Goal: Task Accomplishment & Management: Manage account settings

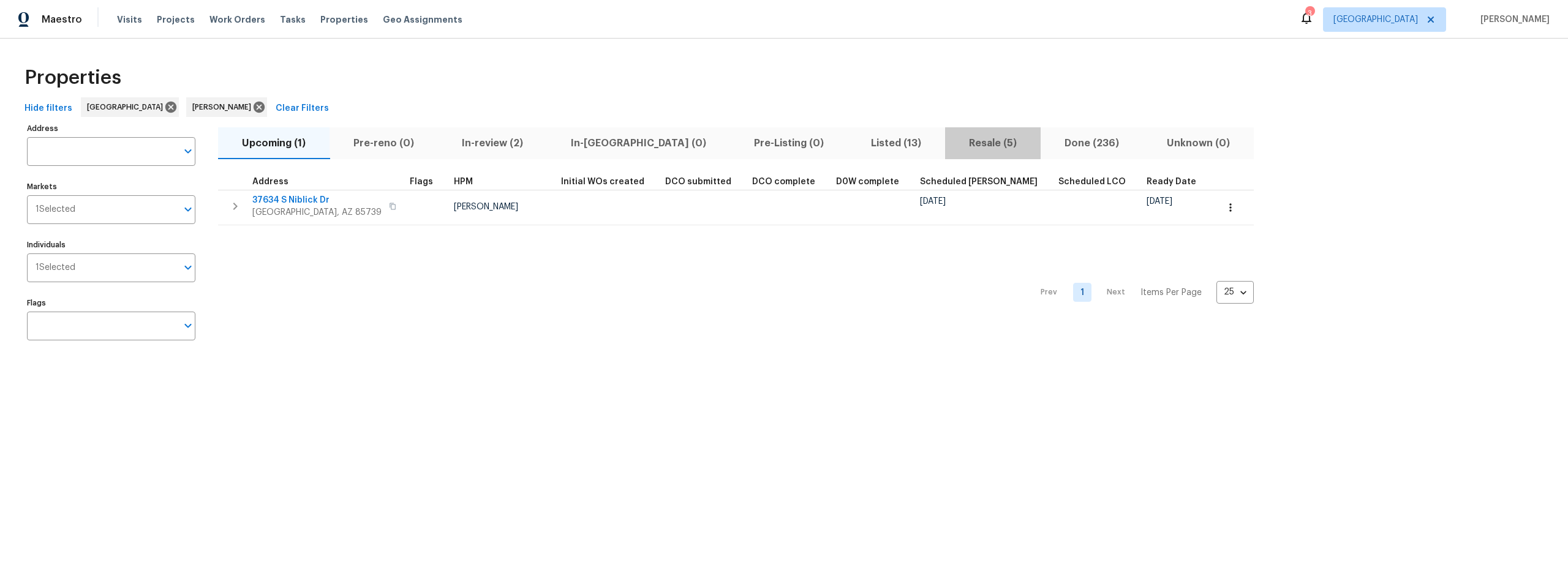
click at [953, 145] on span "Resale (5)" at bounding box center [993, 143] width 81 height 17
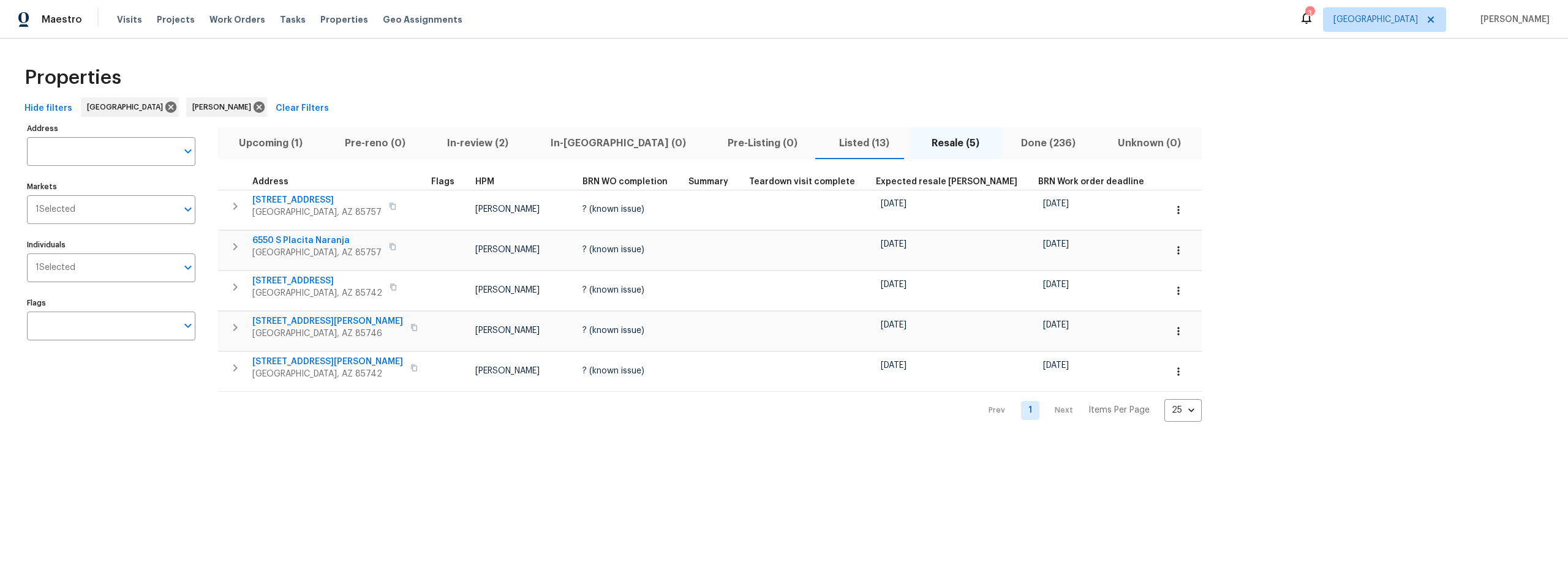
click at [825, 144] on span "Listed (13)" at bounding box center [864, 143] width 77 height 17
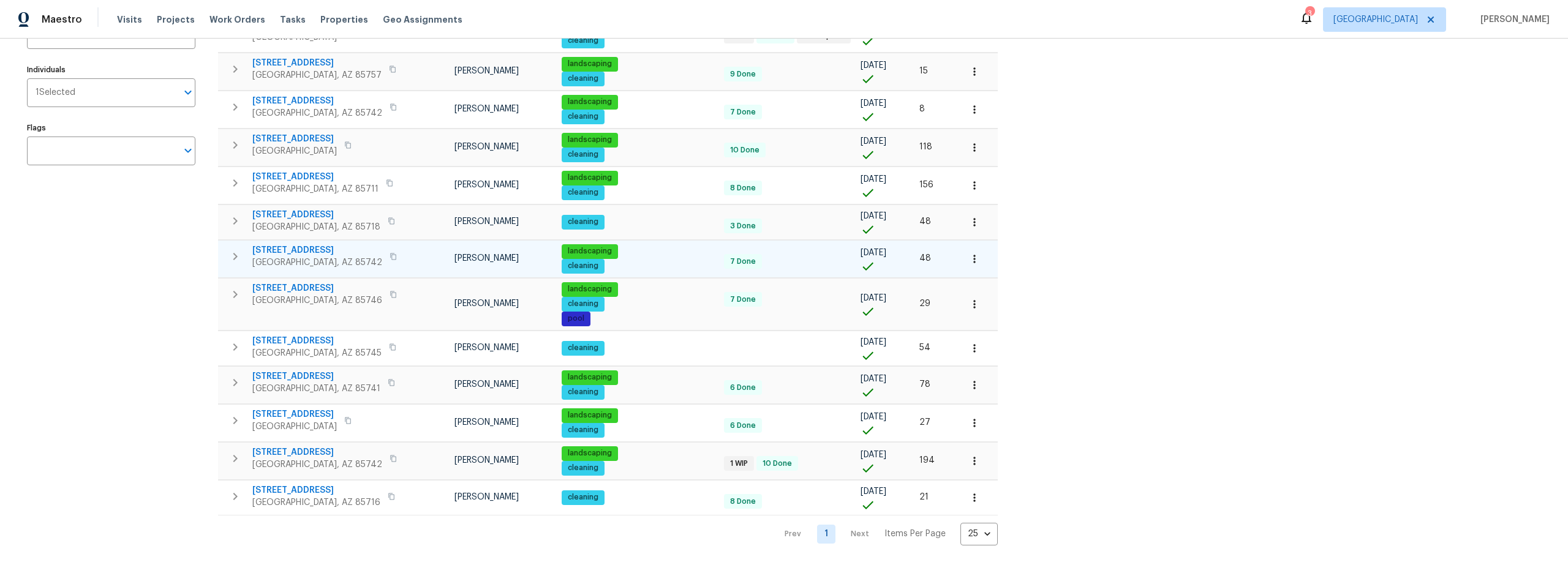
scroll to position [184, 0]
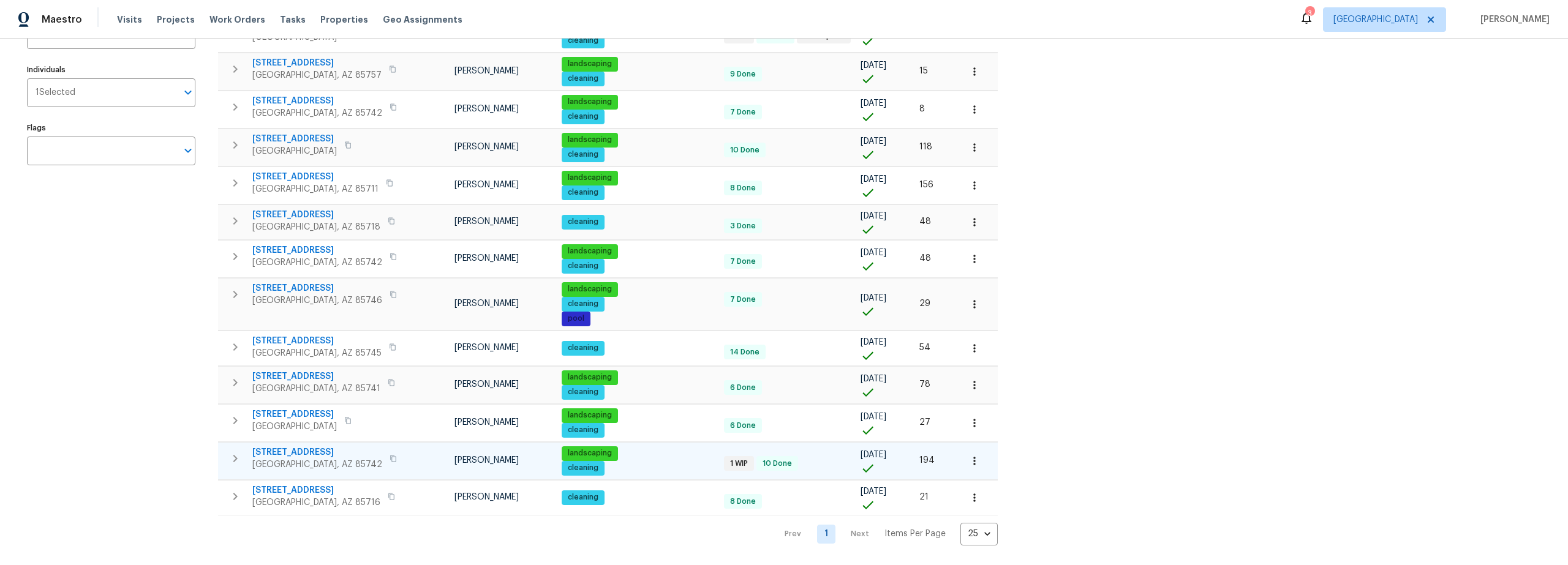
click at [319, 446] on span "3522 W Ringtail Den Way" at bounding box center [317, 452] width 130 height 12
click at [968, 455] on icon "button" at bounding box center [975, 461] width 12 height 12
click at [906, 442] on p "Admin" at bounding box center [898, 439] width 26 height 13
click at [240, 445] on div at bounding box center [784, 282] width 1568 height 565
click at [234, 455] on icon "button" at bounding box center [236, 459] width 5 height 8
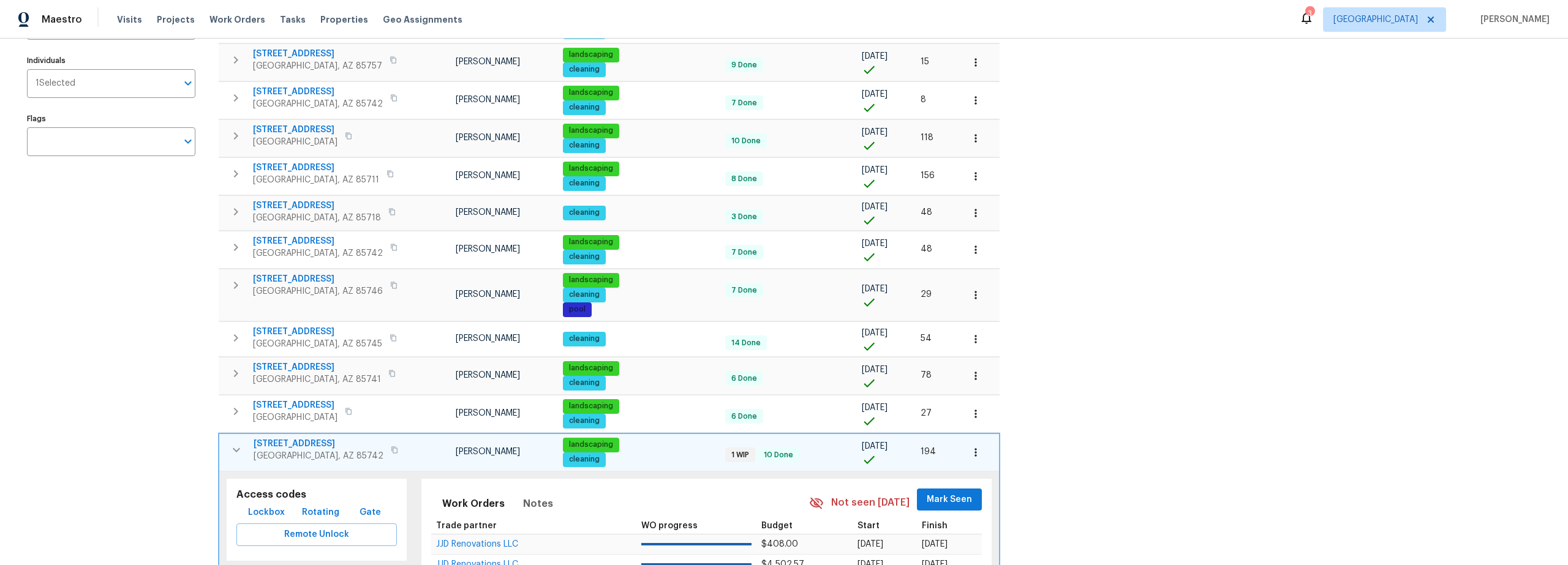
scroll to position [404, 0]
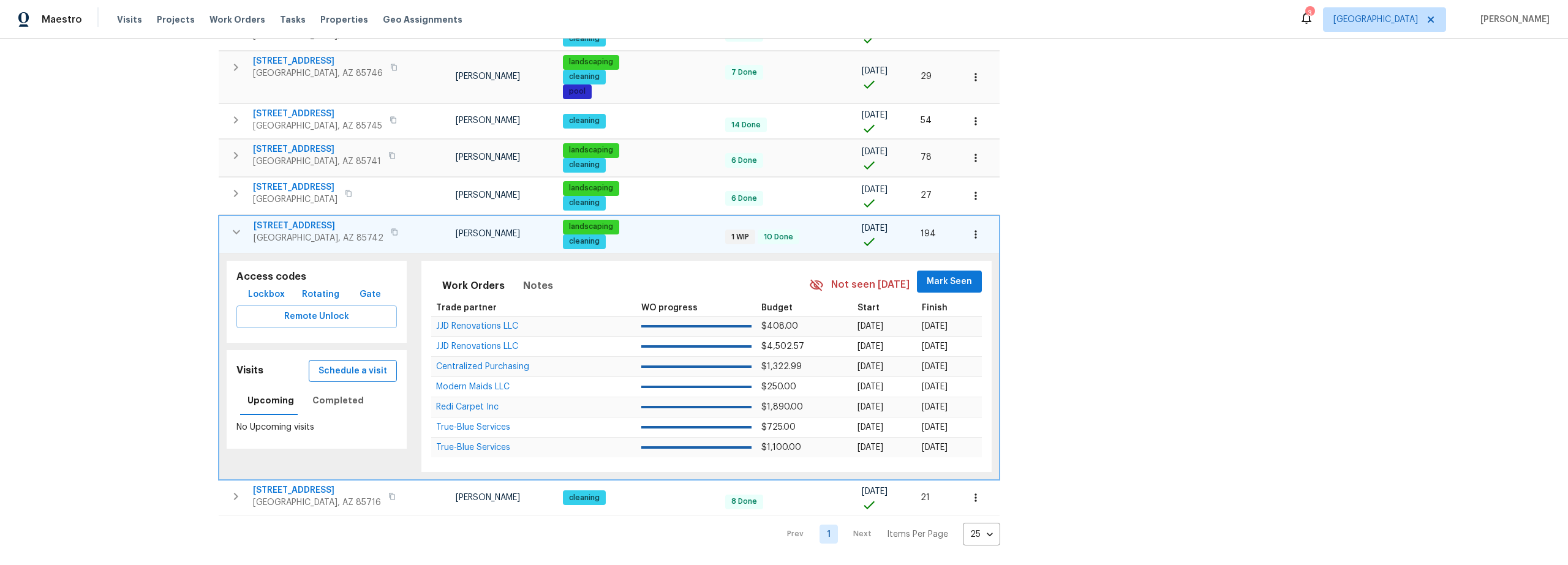
click at [364, 379] on button "Schedule a visit" at bounding box center [353, 371] width 88 height 23
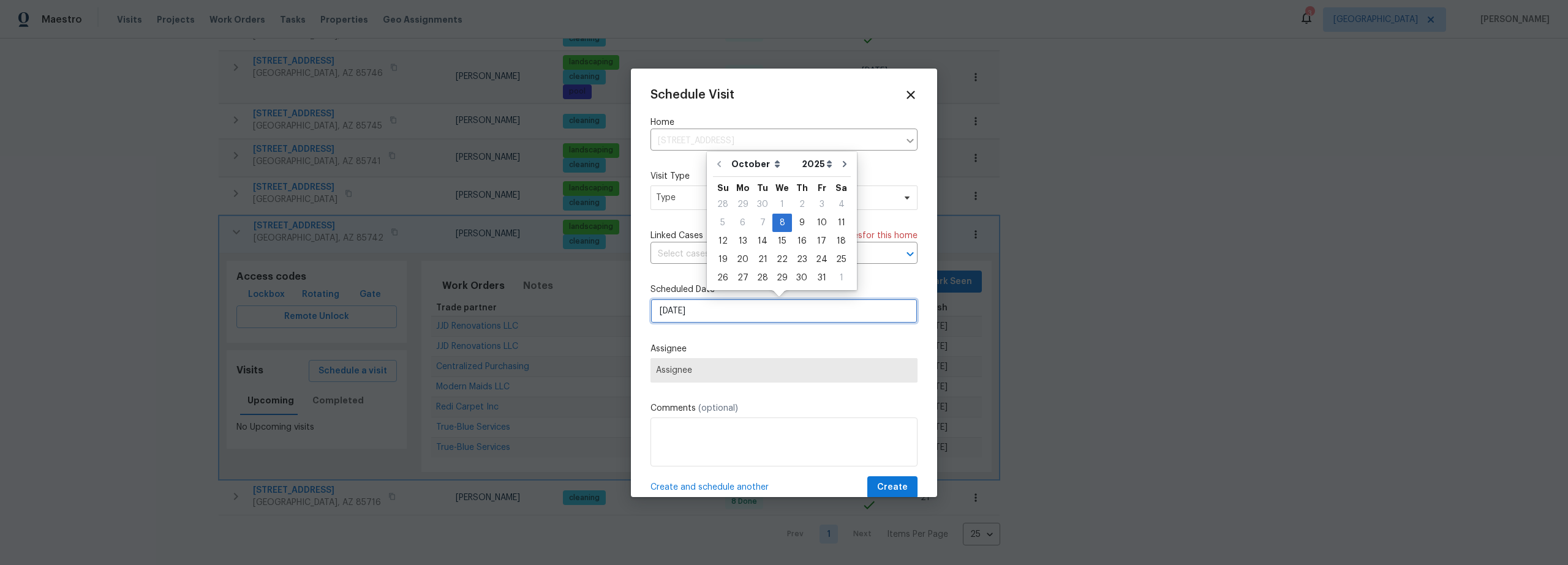
click at [716, 313] on input "[DATE]" at bounding box center [784, 311] width 267 height 24
click at [802, 225] on div "9" at bounding box center [802, 223] width 20 height 17
type input "[DATE]"
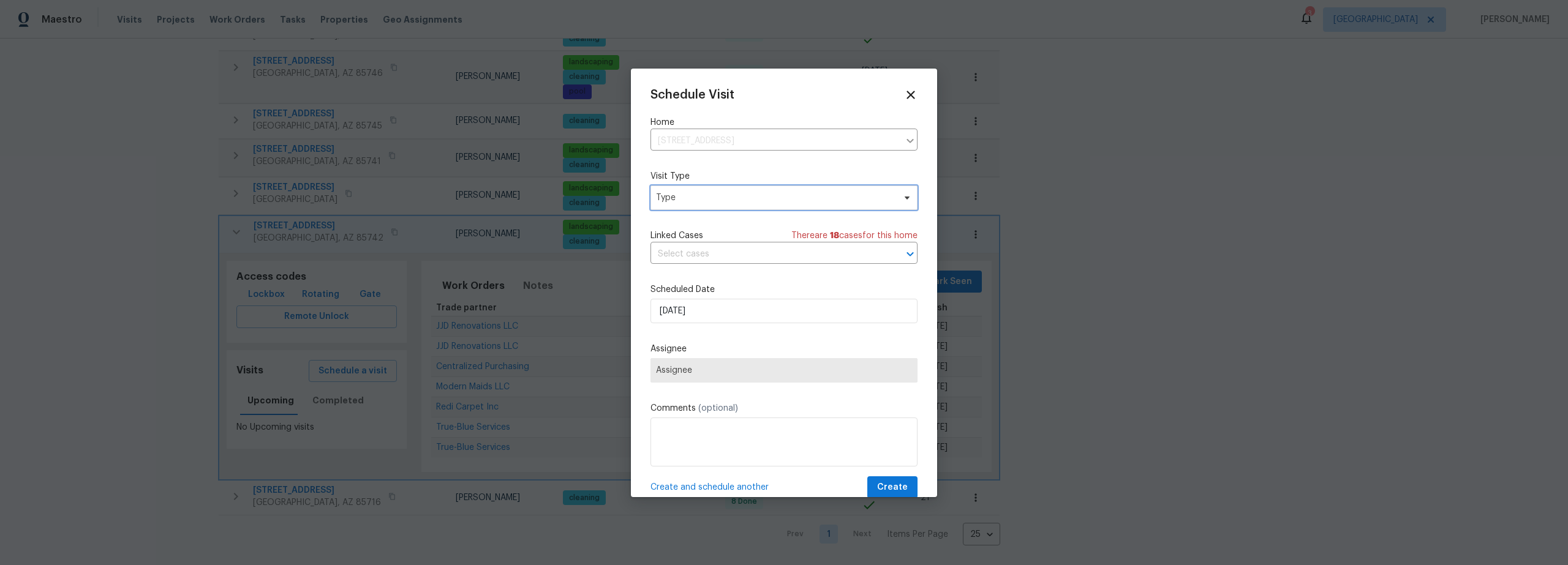
click at [689, 196] on span "Type" at bounding box center [774, 198] width 238 height 12
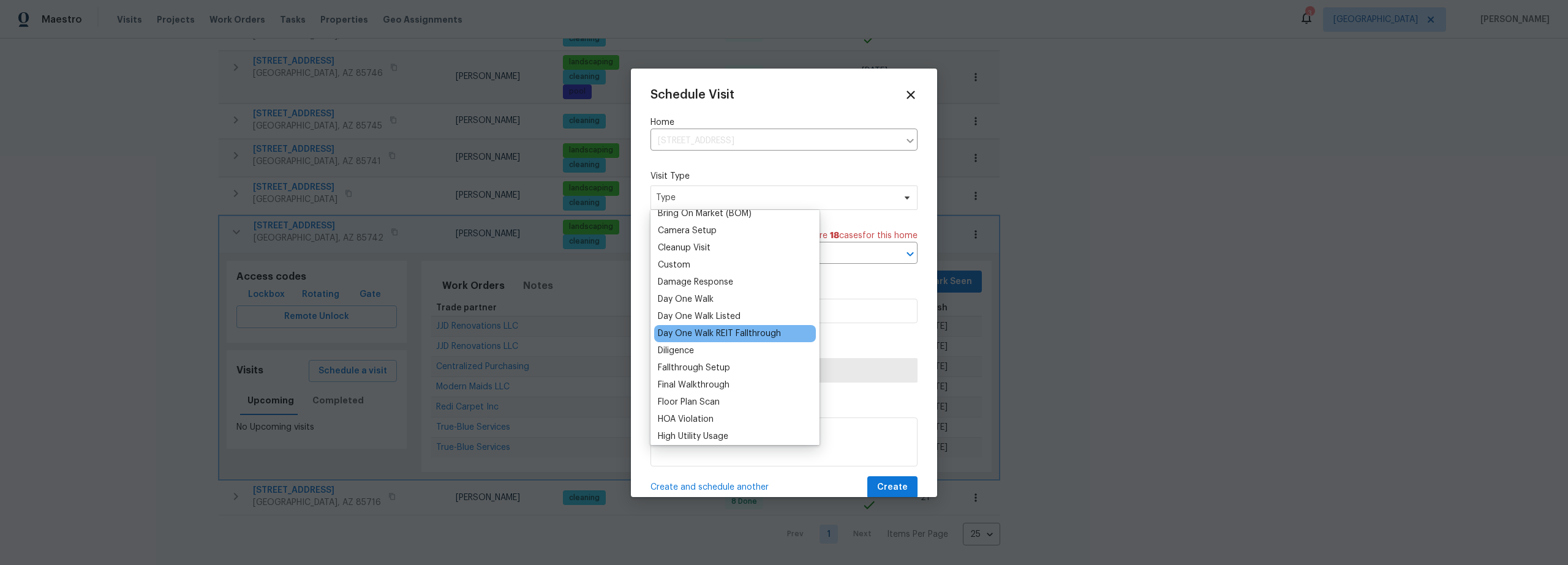
scroll to position [127, 0]
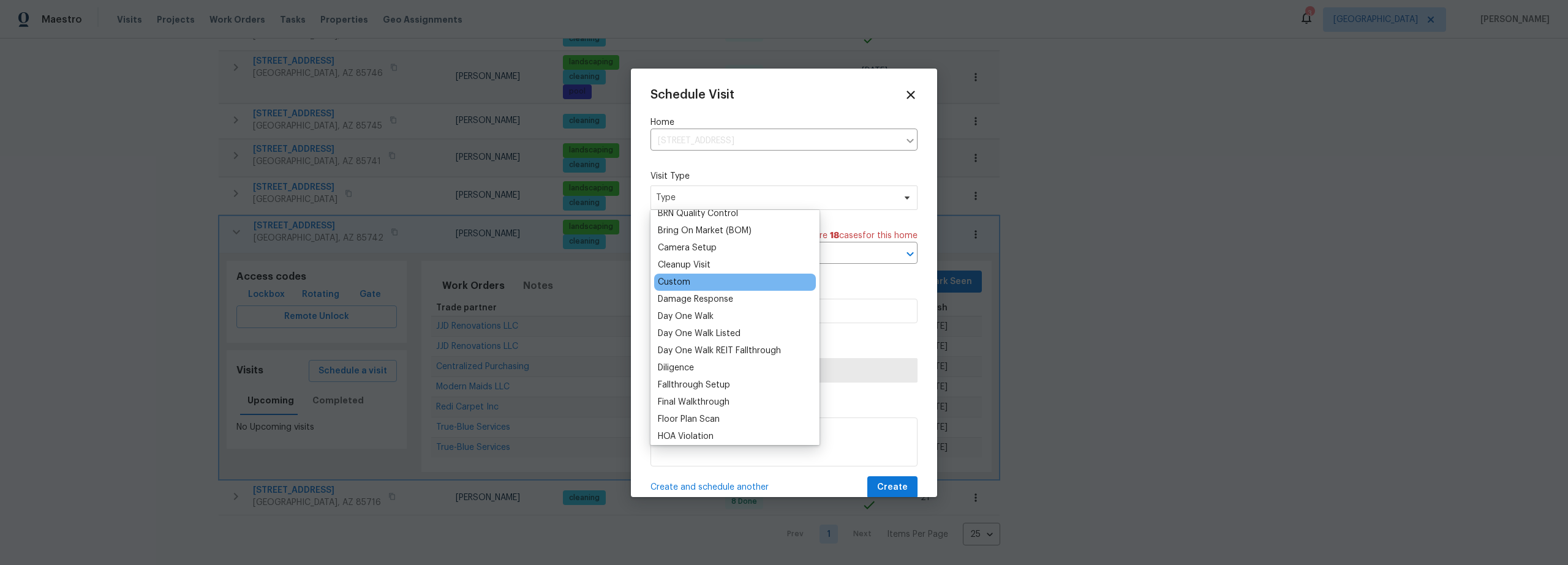
click at [692, 284] on div "Custom" at bounding box center [735, 282] width 162 height 17
click at [678, 284] on div "Custom" at bounding box center [674, 282] width 33 height 12
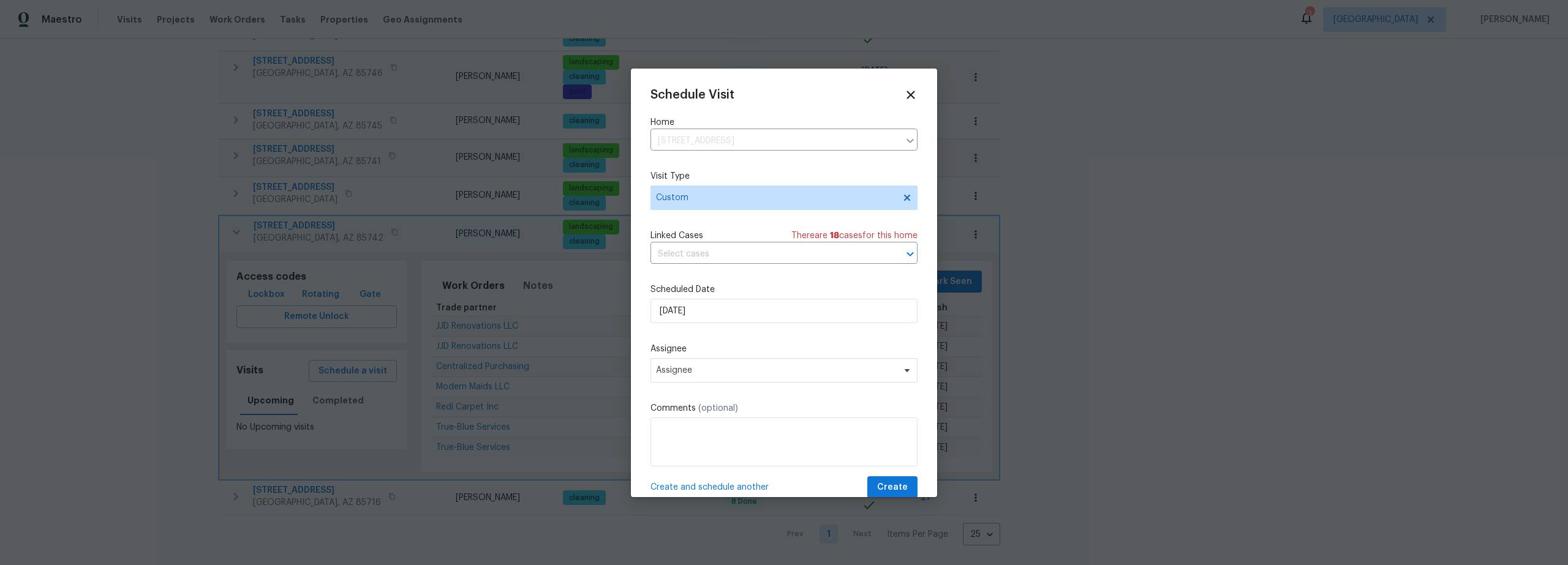
click at [715, 384] on div "Schedule Visit Home 3522 W Ringtail Den Way, Tucson, AZ 85742 ​ Visit Type Cust…" at bounding box center [784, 294] width 267 height 411
drag, startPoint x: 713, startPoint y: 379, endPoint x: 713, endPoint y: 368, distance: 11.0
click at [713, 379] on span "Assignee" at bounding box center [784, 370] width 267 height 24
type input "stev"
click at [695, 445] on div "[PERSON_NAME]" at bounding box center [722, 437] width 135 height 17
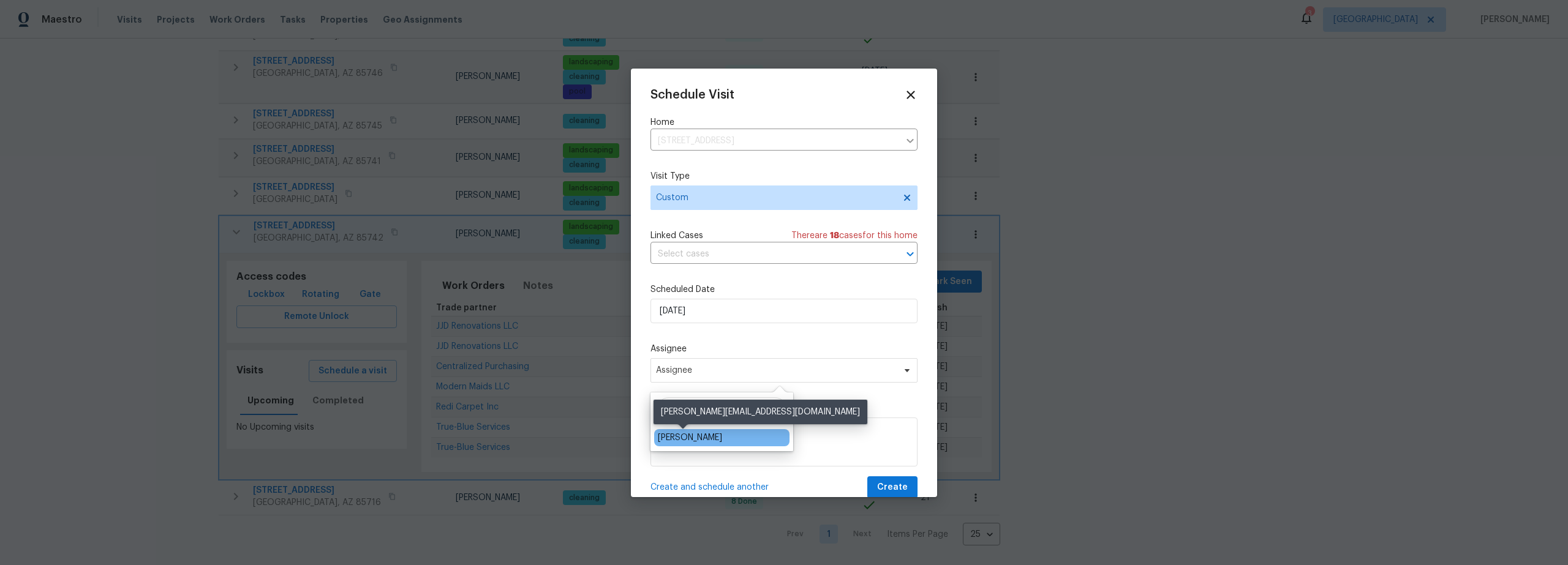
click at [702, 440] on div "[PERSON_NAME]" at bounding box center [690, 438] width 65 height 12
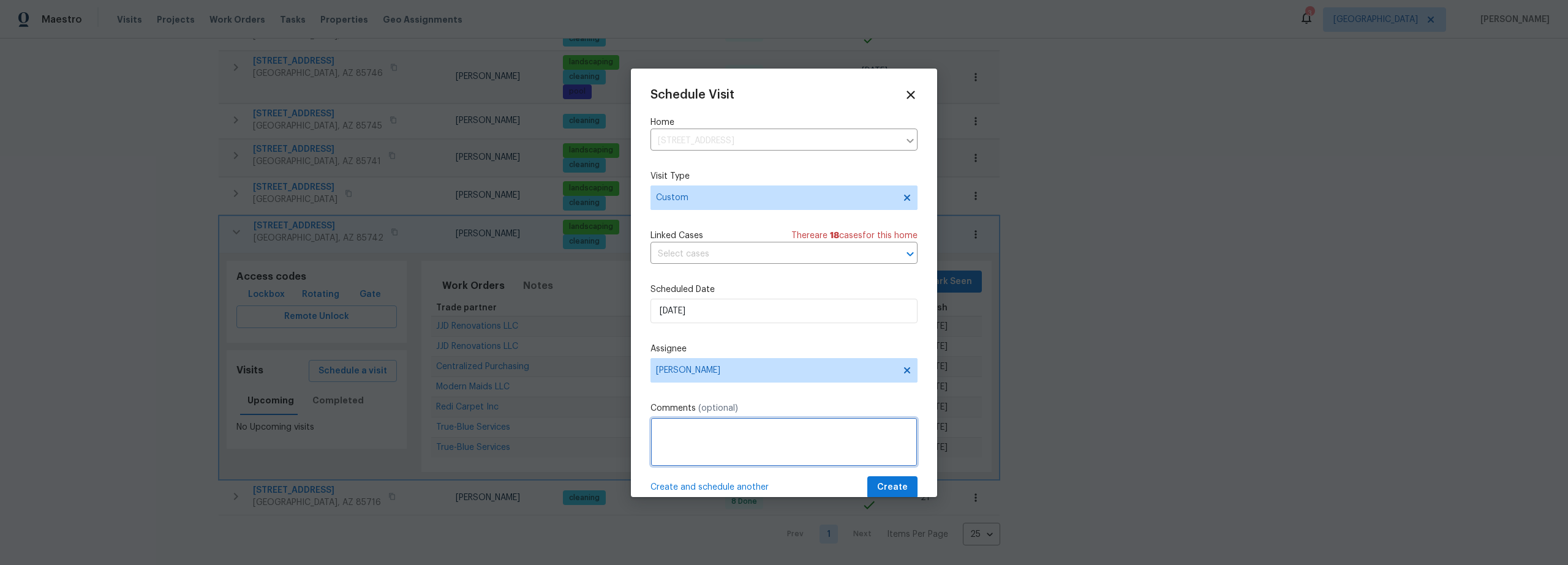
click at [717, 423] on textarea at bounding box center [784, 442] width 267 height 49
click at [856, 433] on textarea "vendor on site says home smells like smoke in garge" at bounding box center [784, 442] width 267 height 49
type textarea "vendor on site says home smells like smoke in garage"
click at [889, 484] on span "Create" at bounding box center [892, 487] width 30 height 15
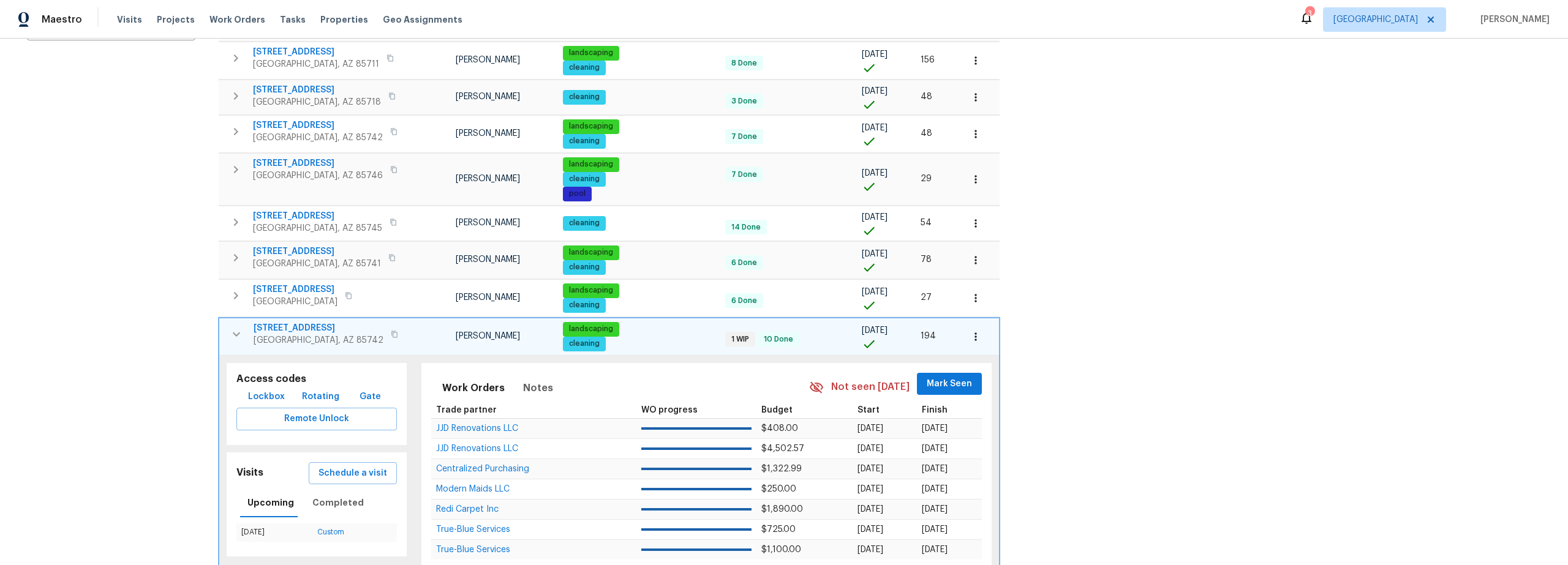
scroll to position [300, 0]
click at [323, 325] on span "3522 W Ringtail Den Way" at bounding box center [318, 328] width 130 height 12
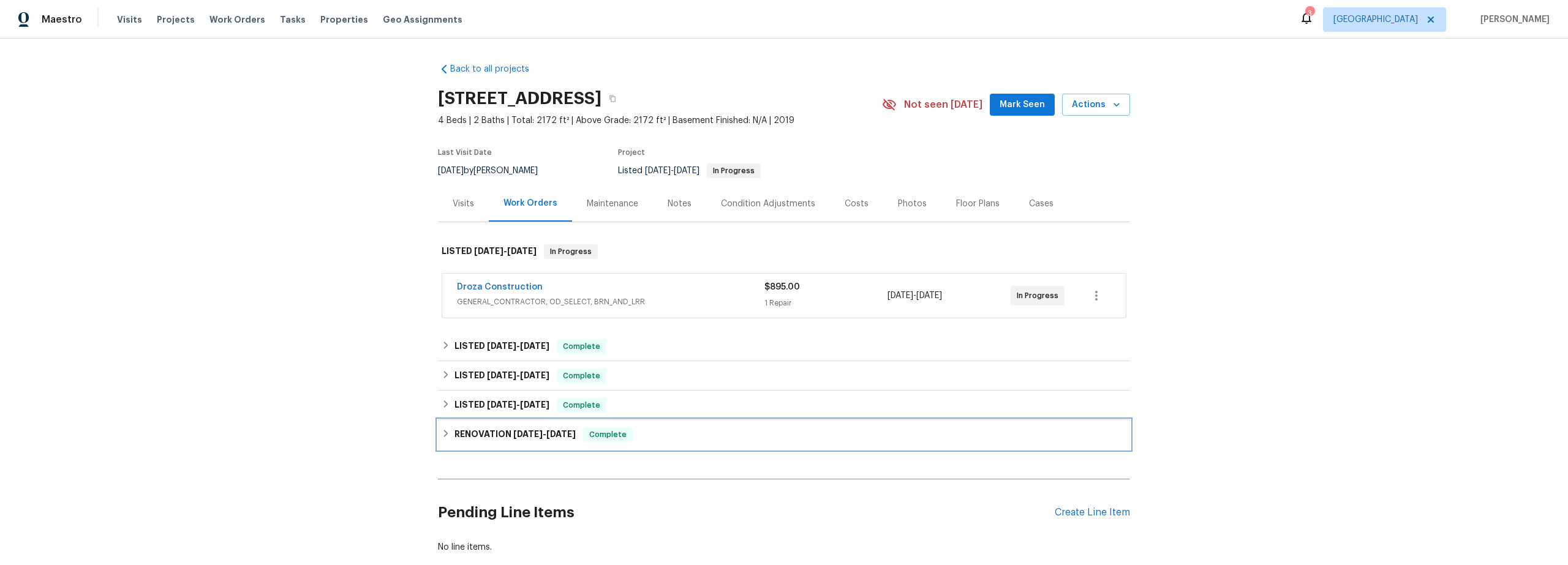
click at [442, 436] on icon at bounding box center [446, 433] width 8 height 8
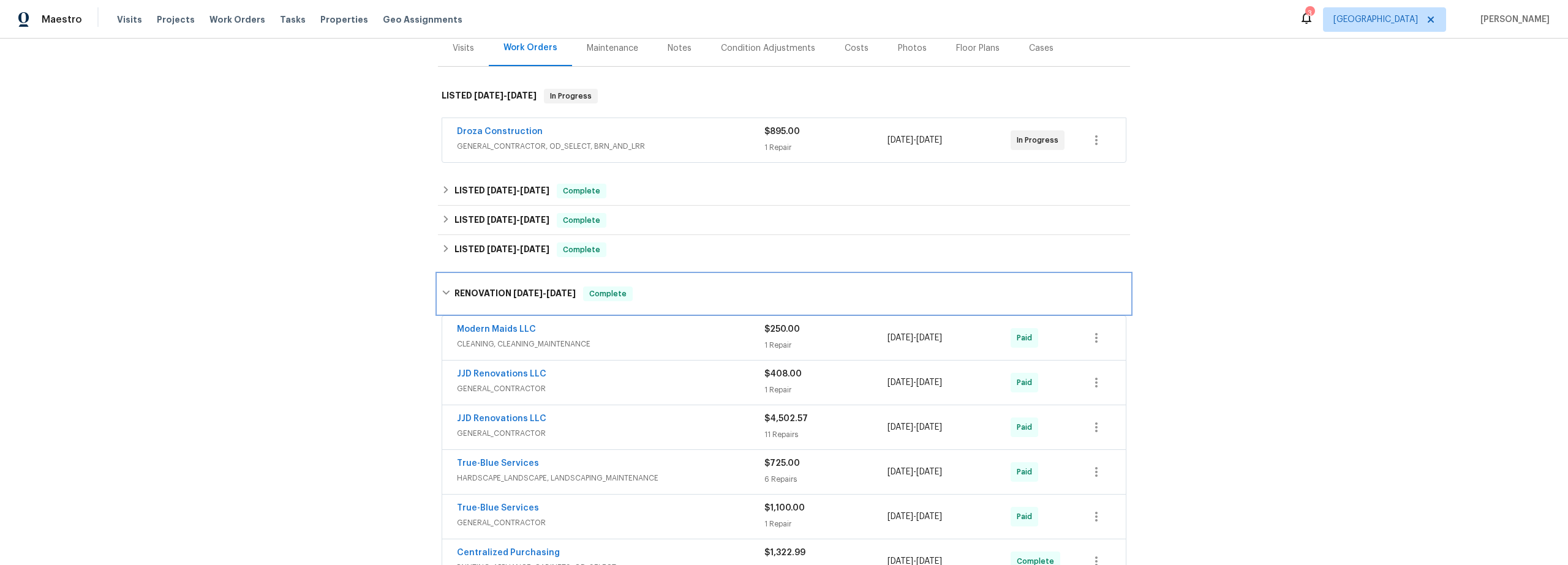
scroll to position [124, 0]
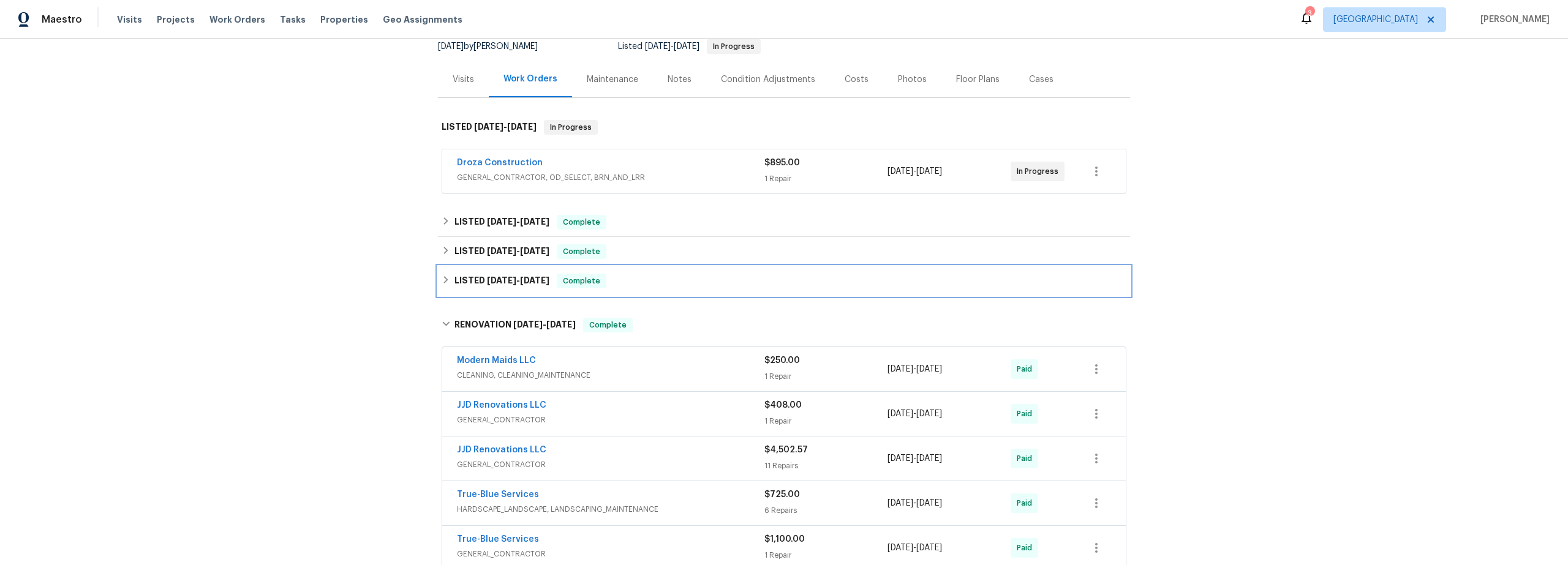
click at [444, 281] on icon at bounding box center [446, 279] width 8 height 8
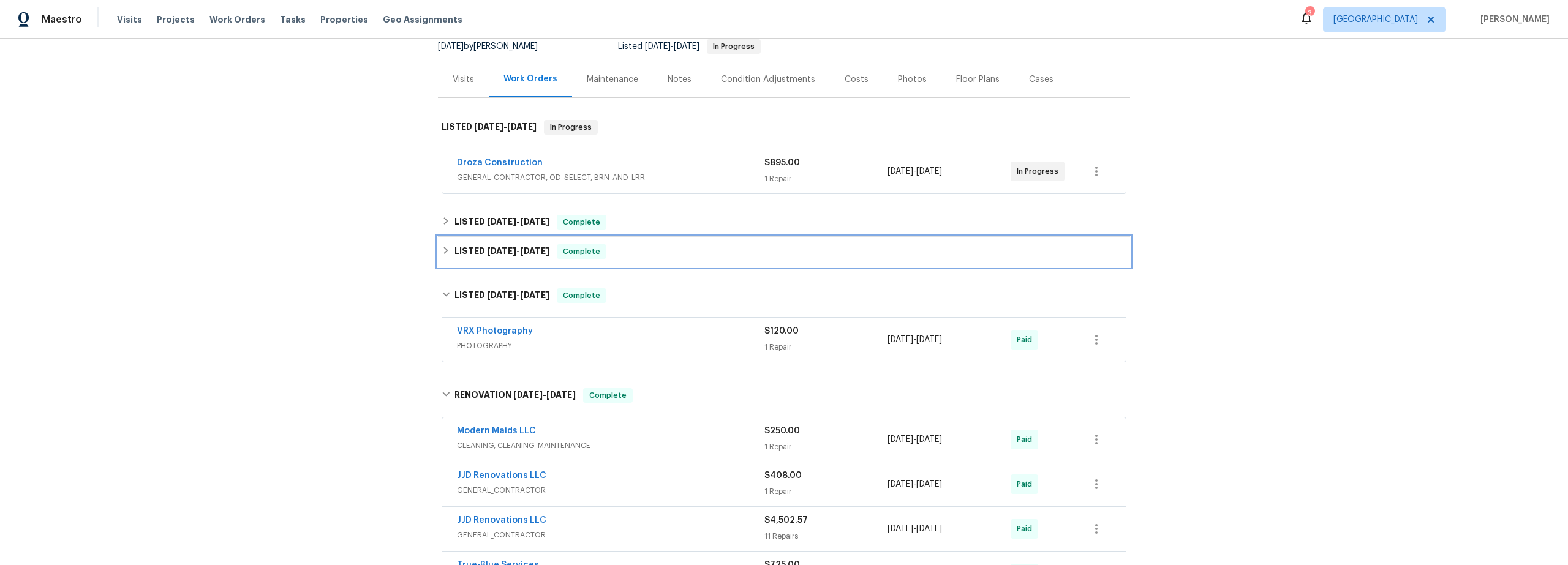
click at [444, 252] on icon at bounding box center [447, 251] width 5 height 8
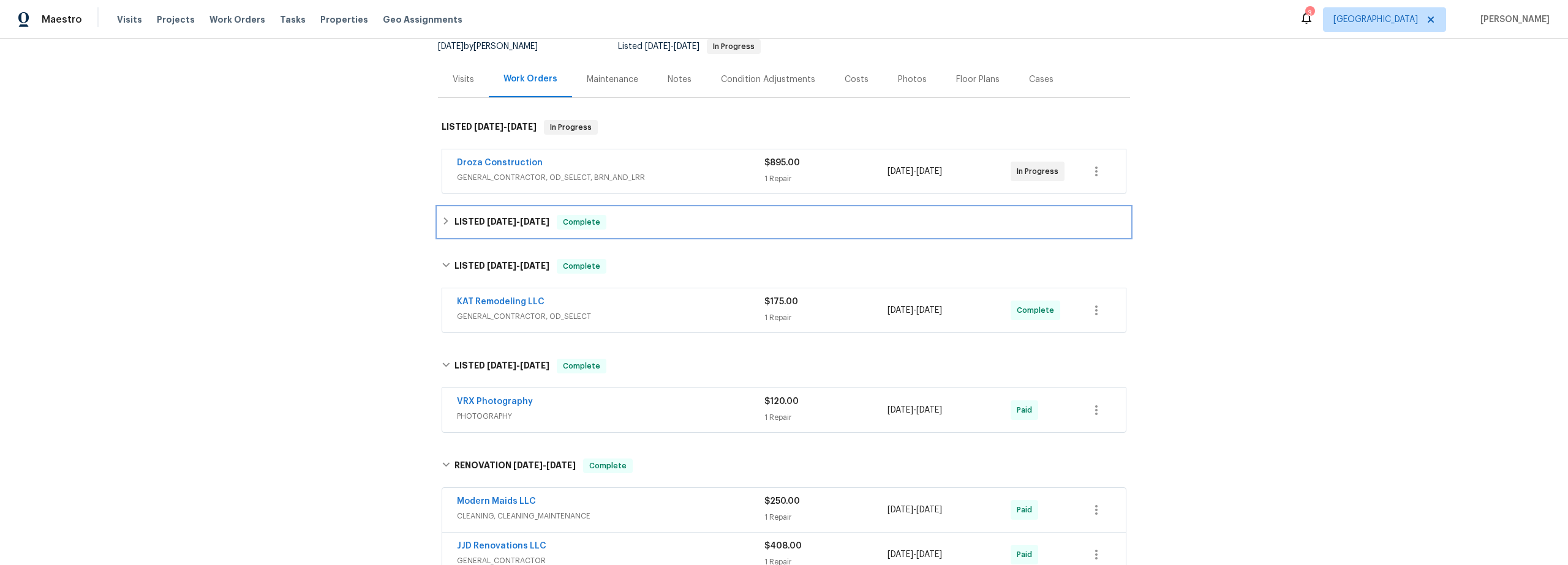
click at [444, 218] on icon at bounding box center [447, 221] width 5 height 8
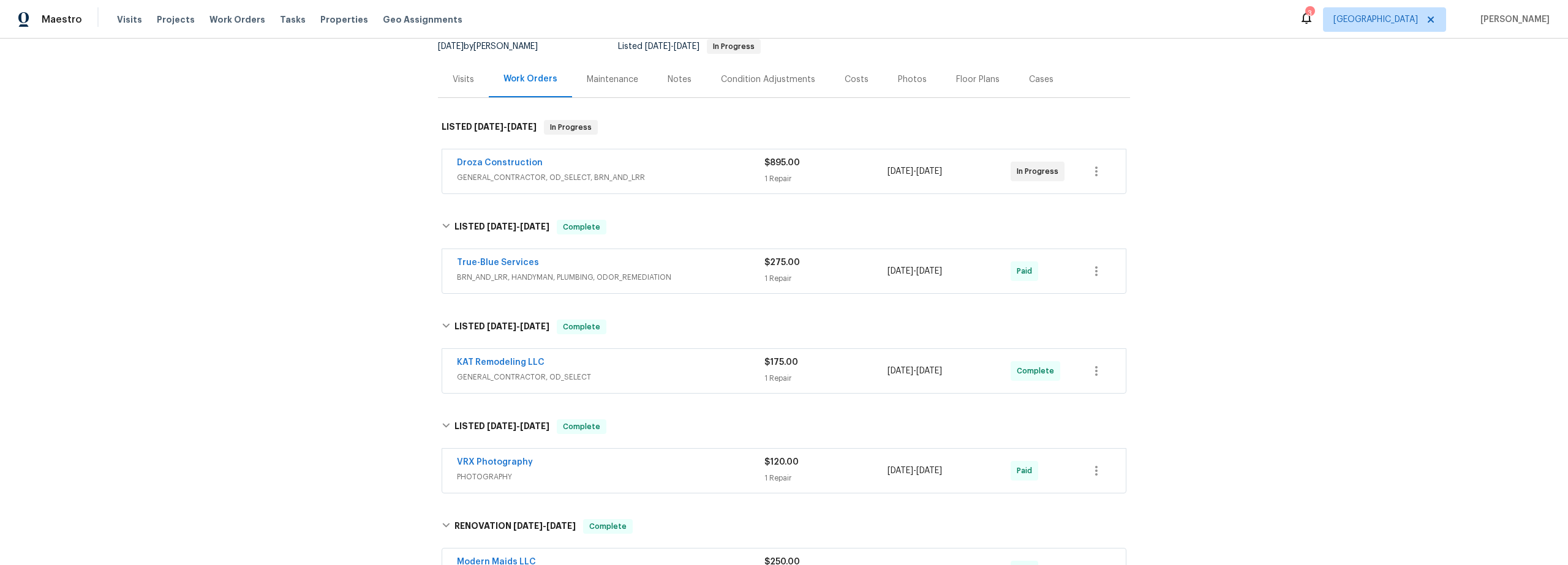
click at [708, 278] on span "BRN_AND_LRR, HANDYMAN, PLUMBING, ODOR_REMEDIATION" at bounding box center [611, 278] width 307 height 12
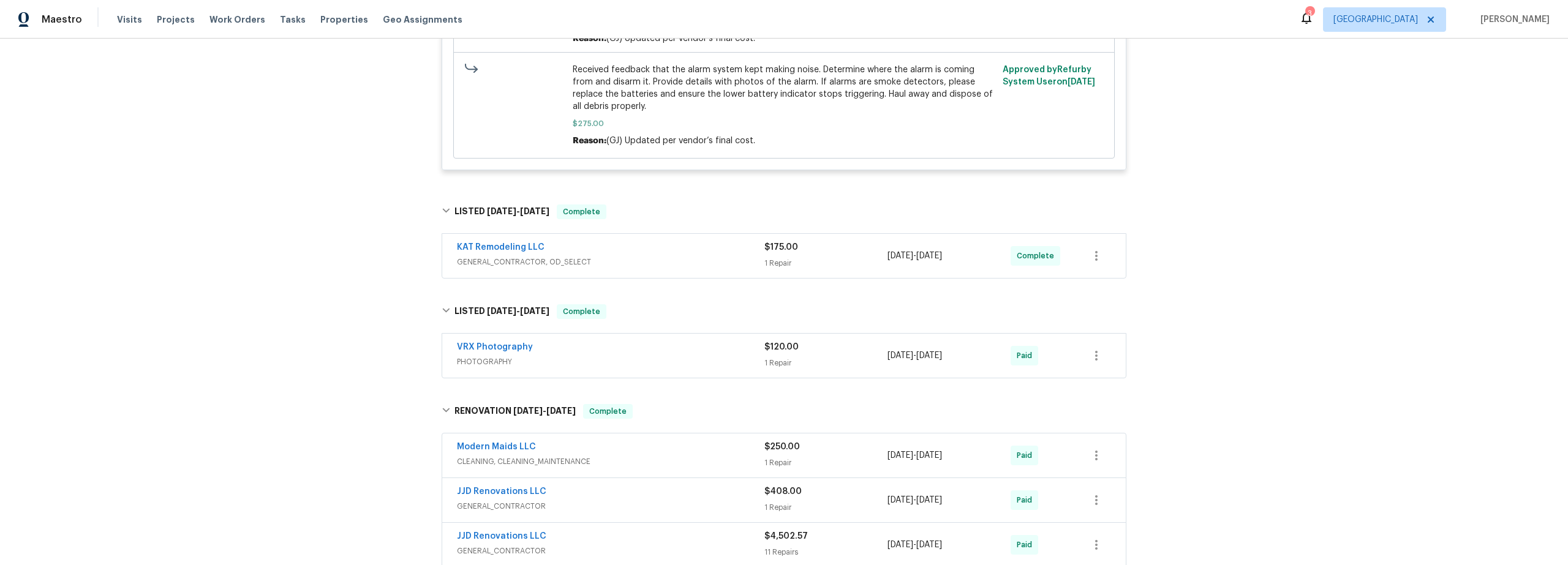
scroll to position [967, 0]
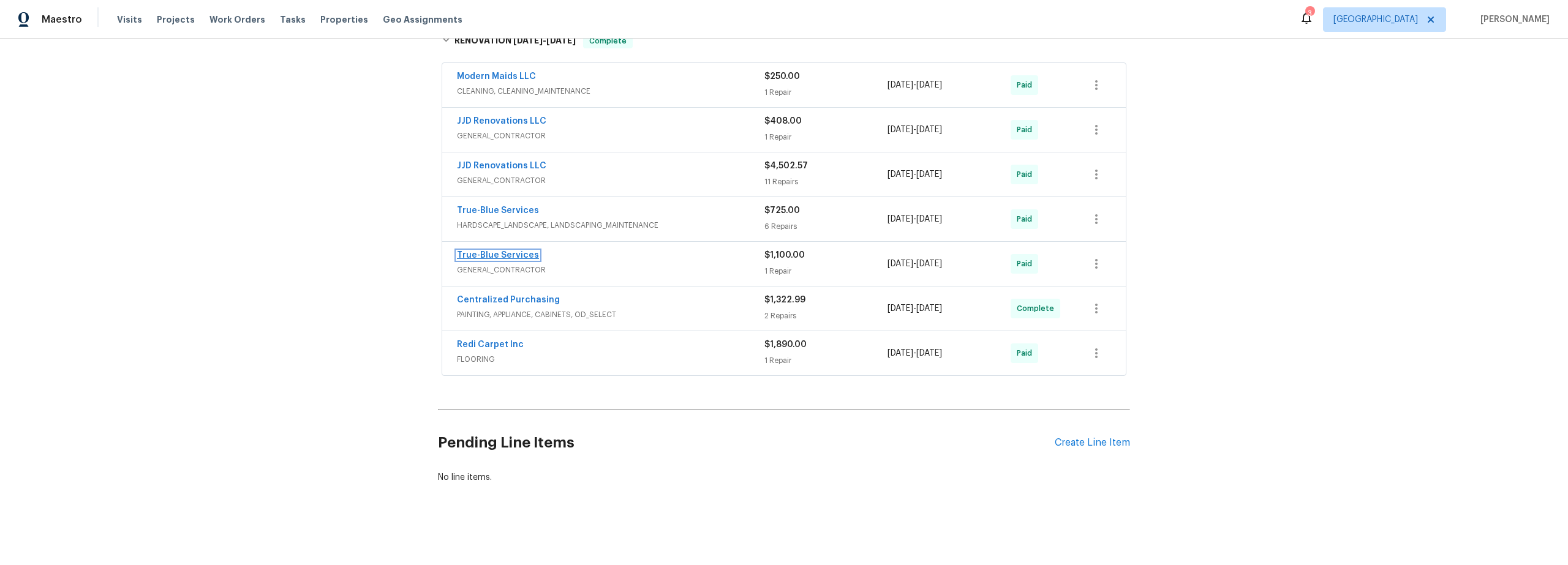
click at [511, 251] on link "True-Blue Services" at bounding box center [498, 255] width 82 height 8
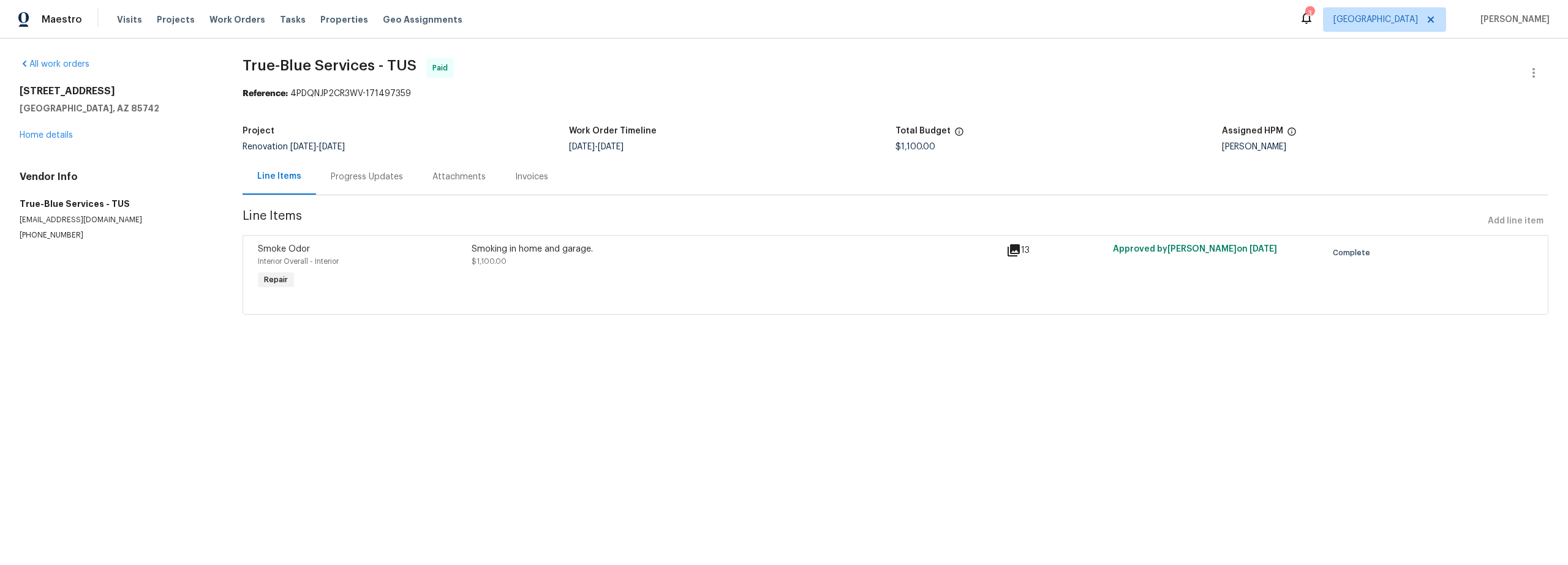
click at [1008, 256] on icon at bounding box center [1014, 250] width 12 height 12
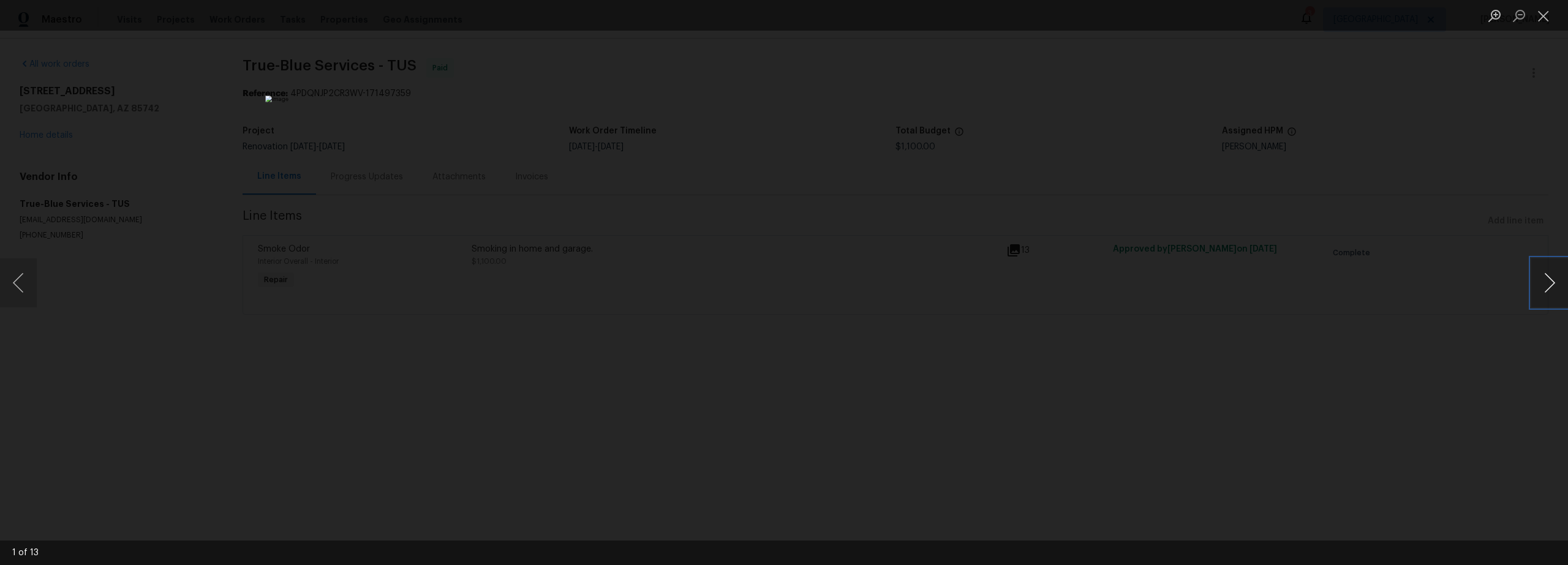
click at [1542, 290] on button "Next image" at bounding box center [1550, 283] width 37 height 49
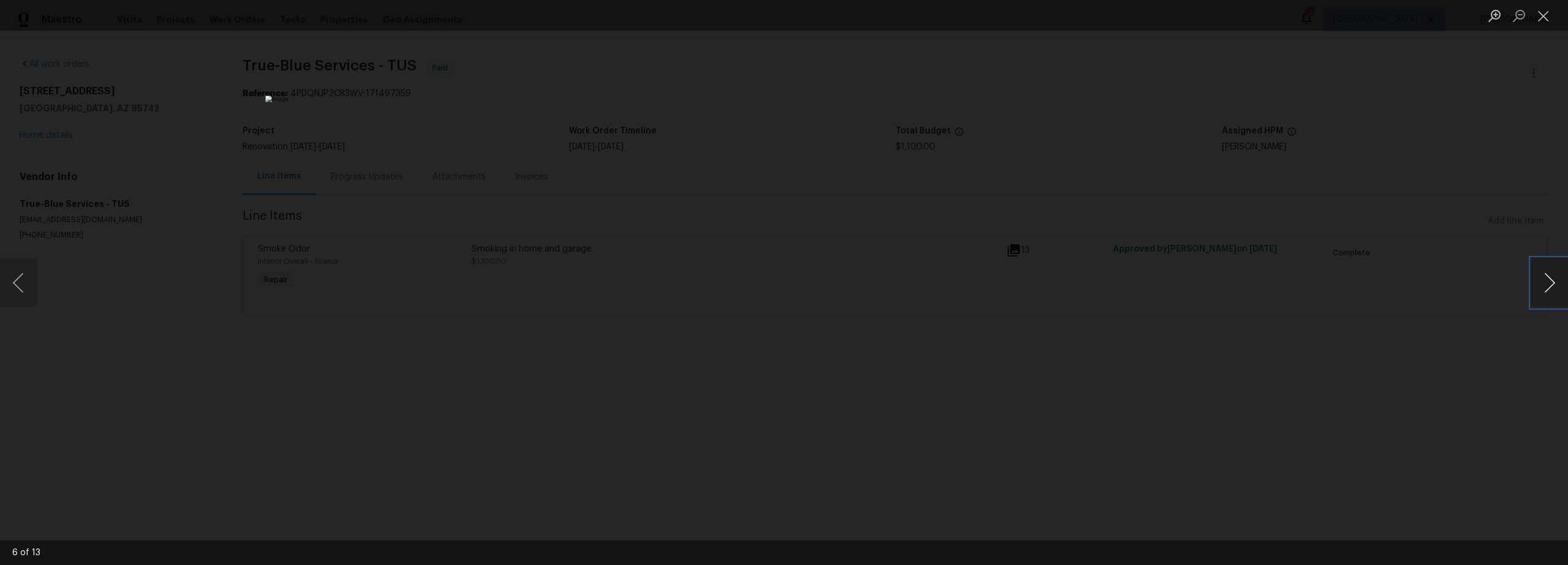
click at [1541, 290] on button "Next image" at bounding box center [1550, 283] width 37 height 49
click at [1543, 22] on button "Close lightbox" at bounding box center [1544, 15] width 24 height 21
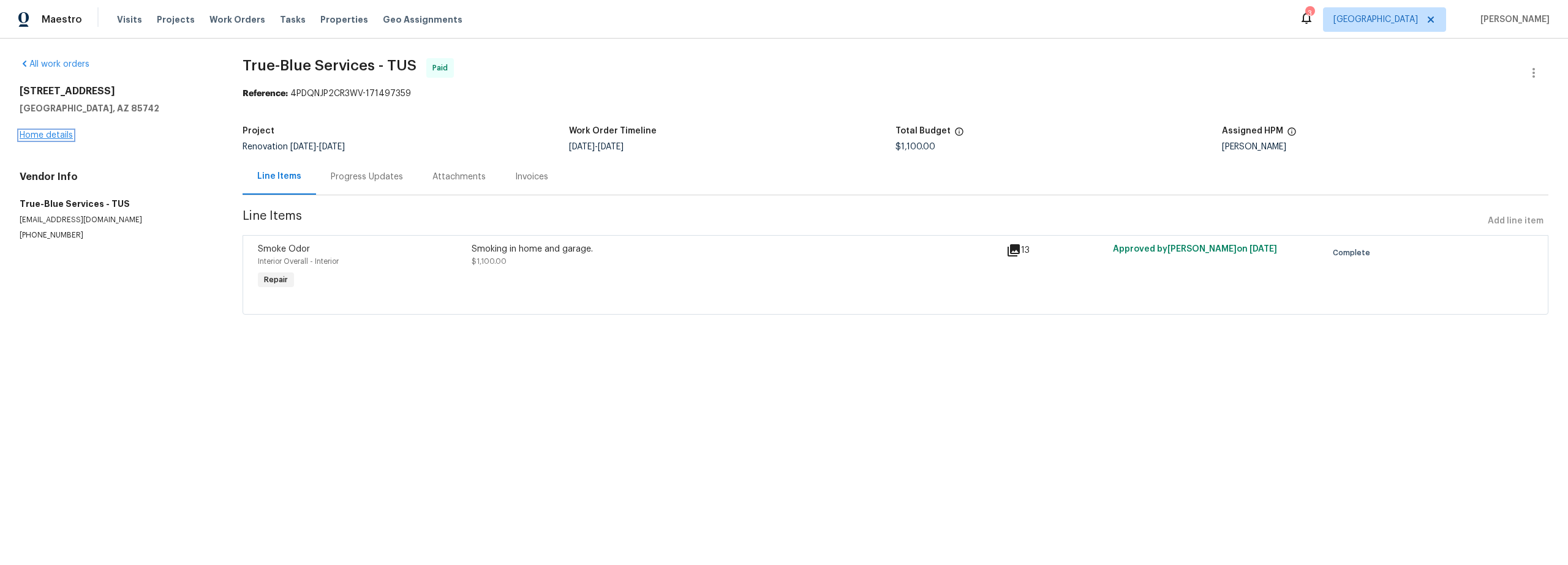
click at [51, 134] on link "Home details" at bounding box center [46, 135] width 53 height 8
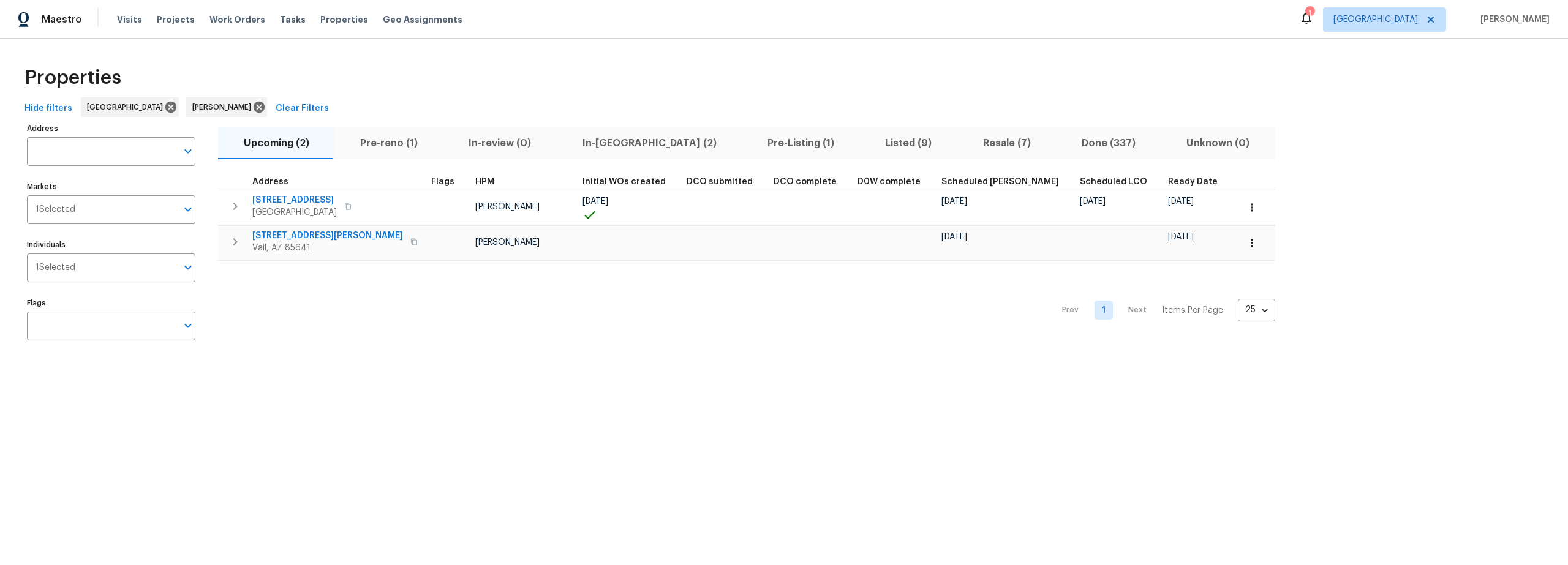
click at [593, 141] on span "In-reno (2)" at bounding box center [650, 143] width 170 height 17
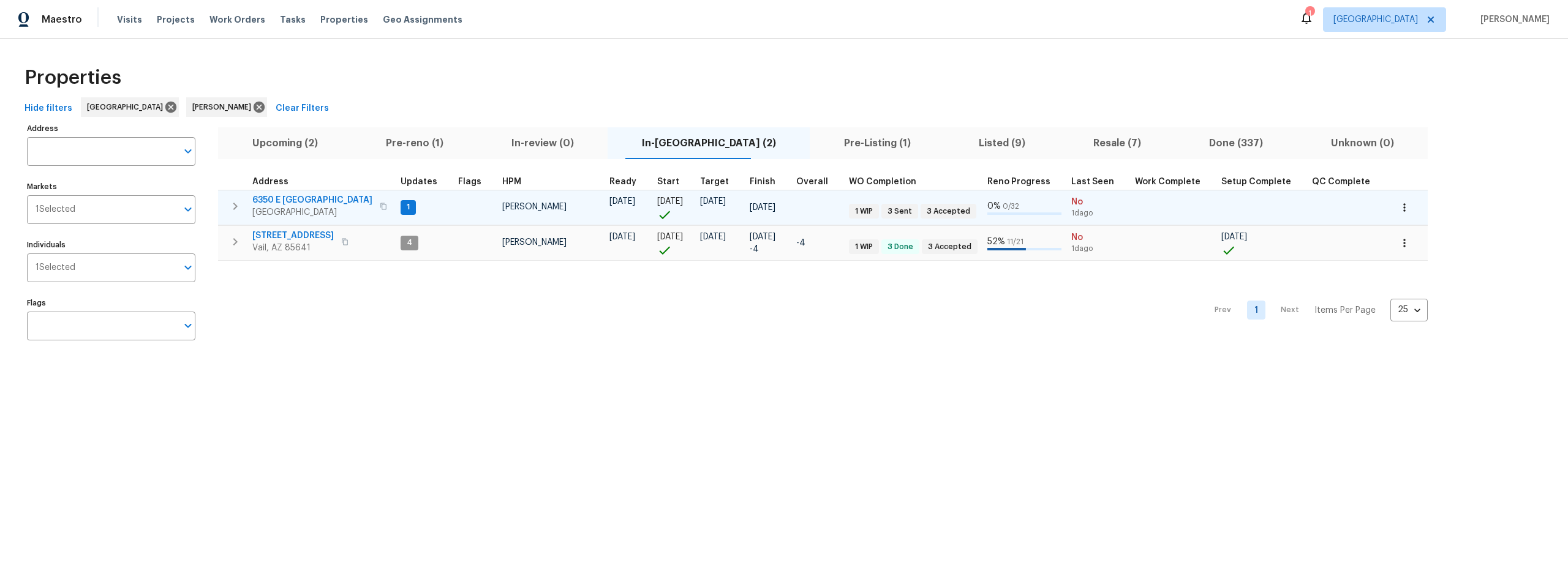
click at [286, 198] on span "6350 E Calle Orion" at bounding box center [313, 200] width 120 height 12
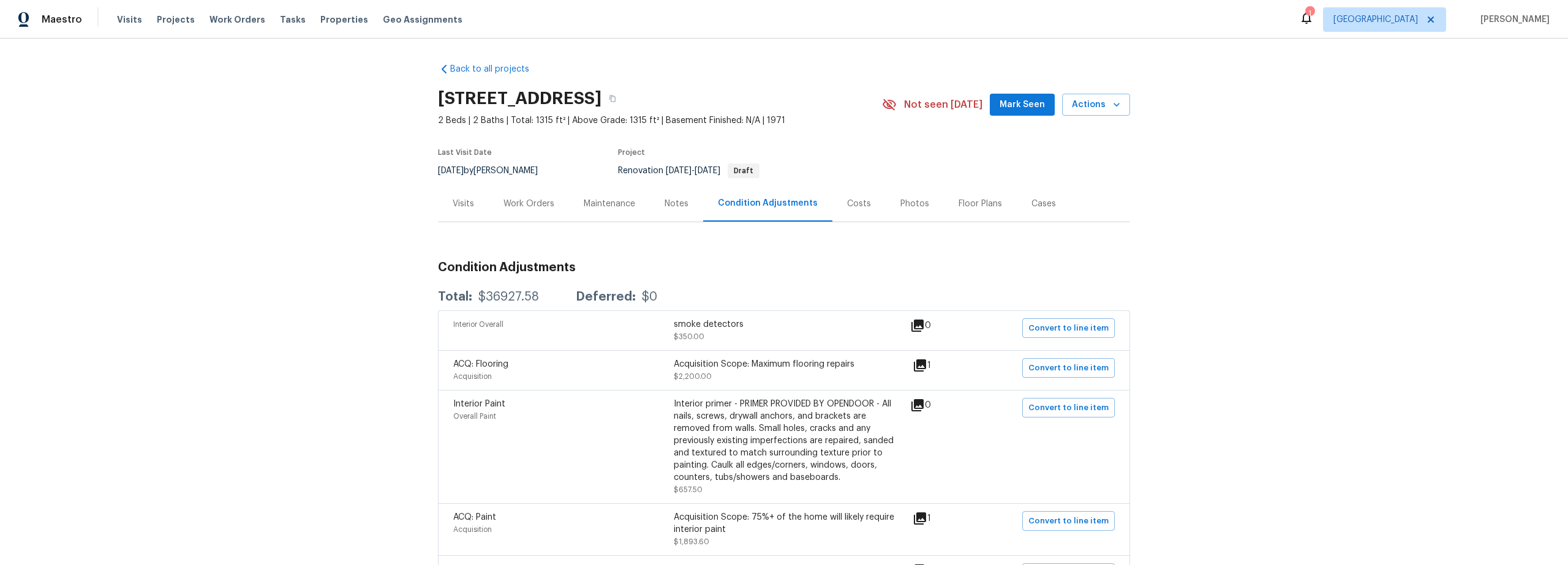
drag, startPoint x: 535, startPoint y: 198, endPoint x: 523, endPoint y: 203, distance: 13.0
click at [535, 198] on div "Work Orders" at bounding box center [529, 204] width 51 height 12
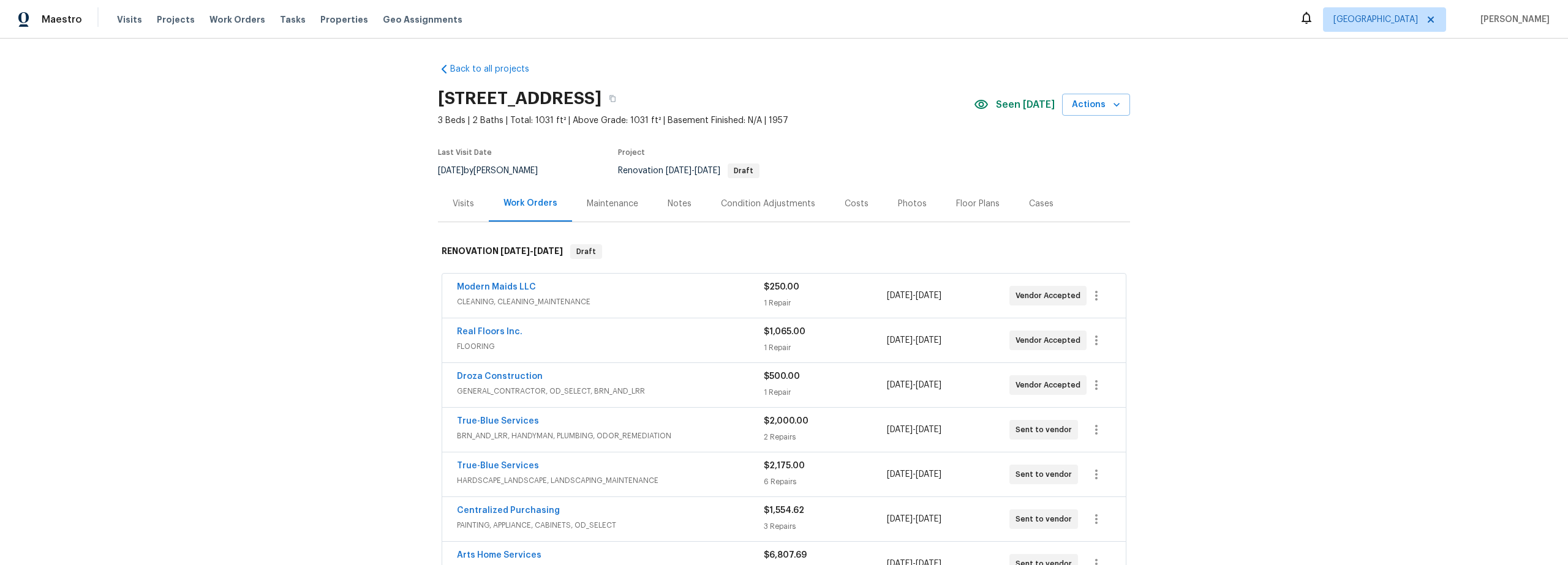
scroll to position [117, 0]
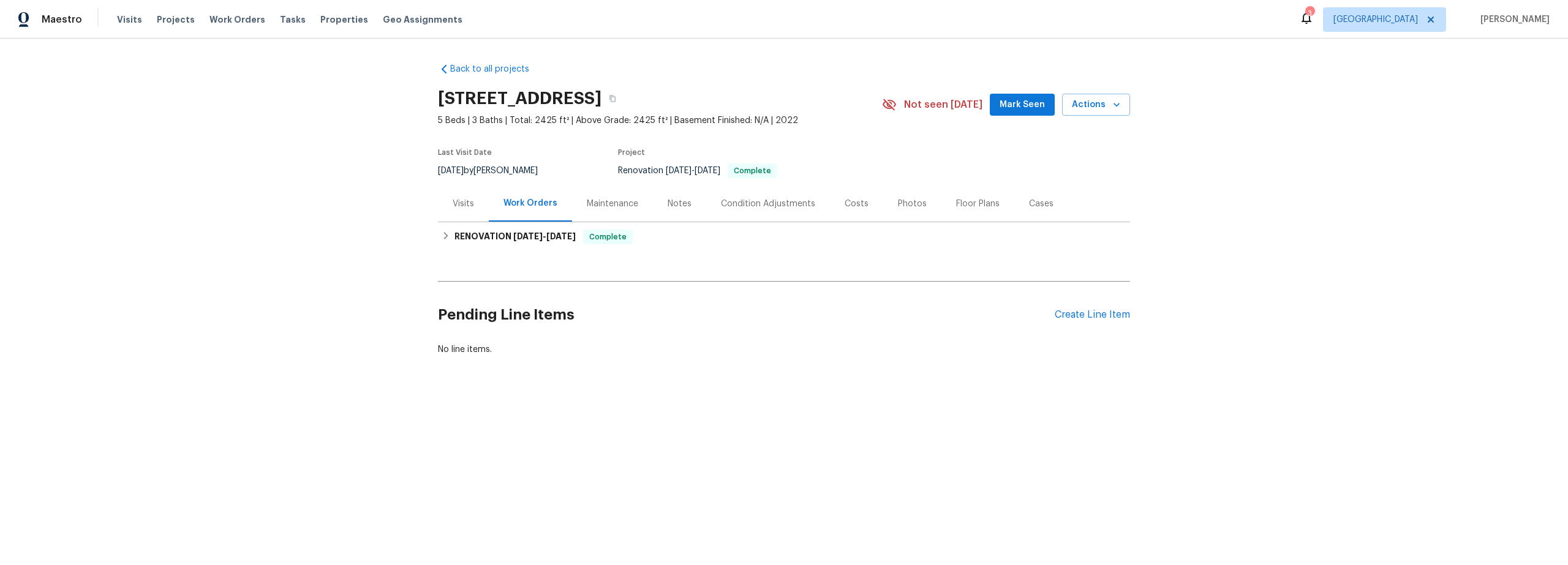
click at [898, 206] on div "Photos" at bounding box center [913, 204] width 29 height 12
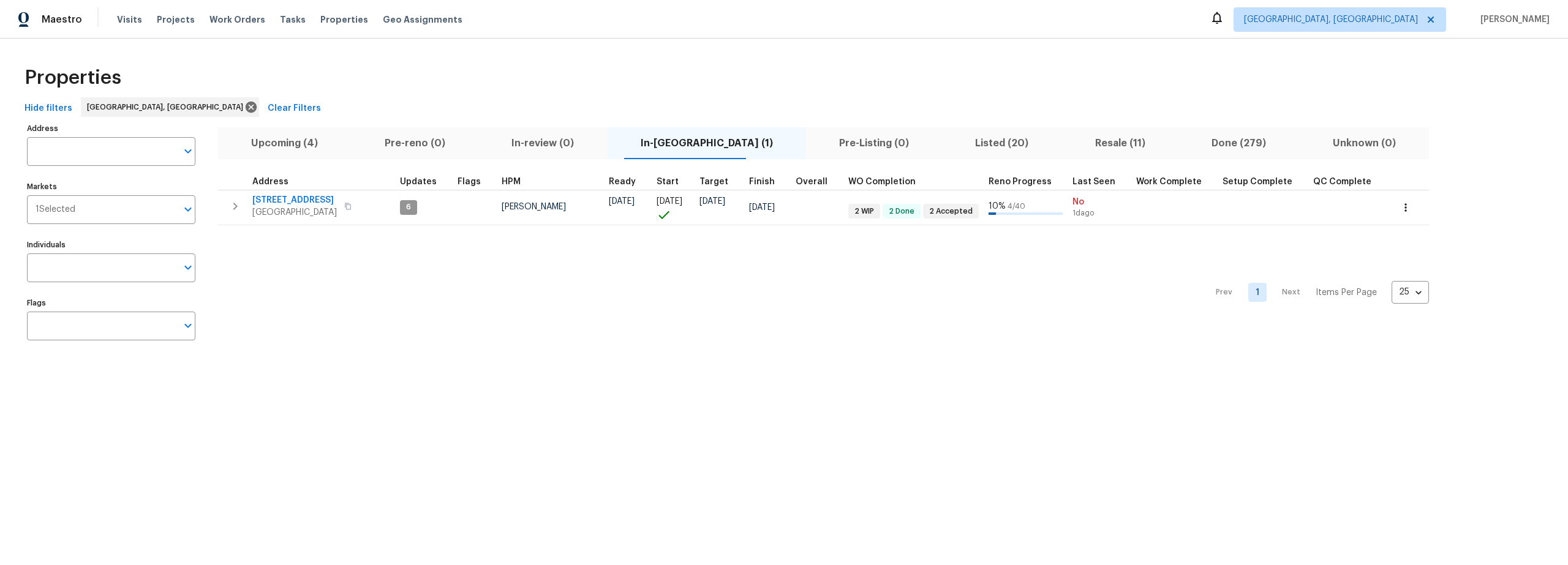
click at [680, 142] on span "In-[GEOGRAPHIC_DATA] (1)" at bounding box center [707, 143] width 184 height 17
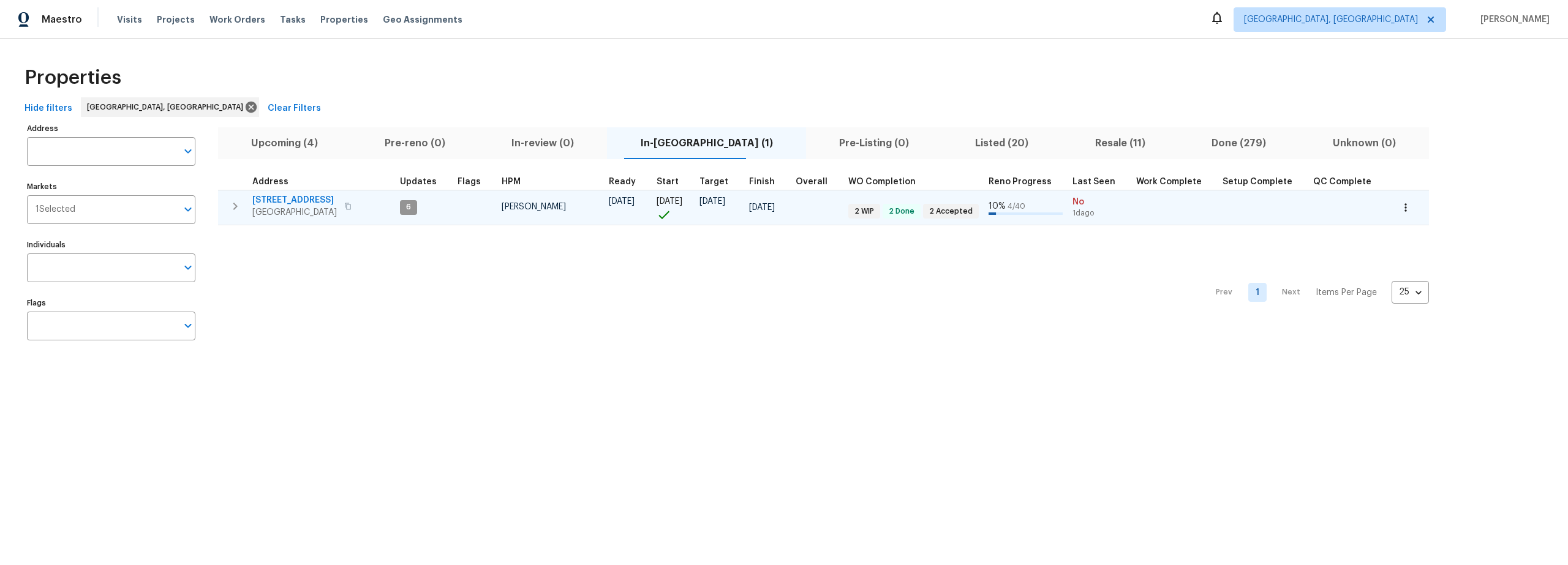
click at [303, 195] on span "[STREET_ADDRESS]" at bounding box center [294, 200] width 84 height 12
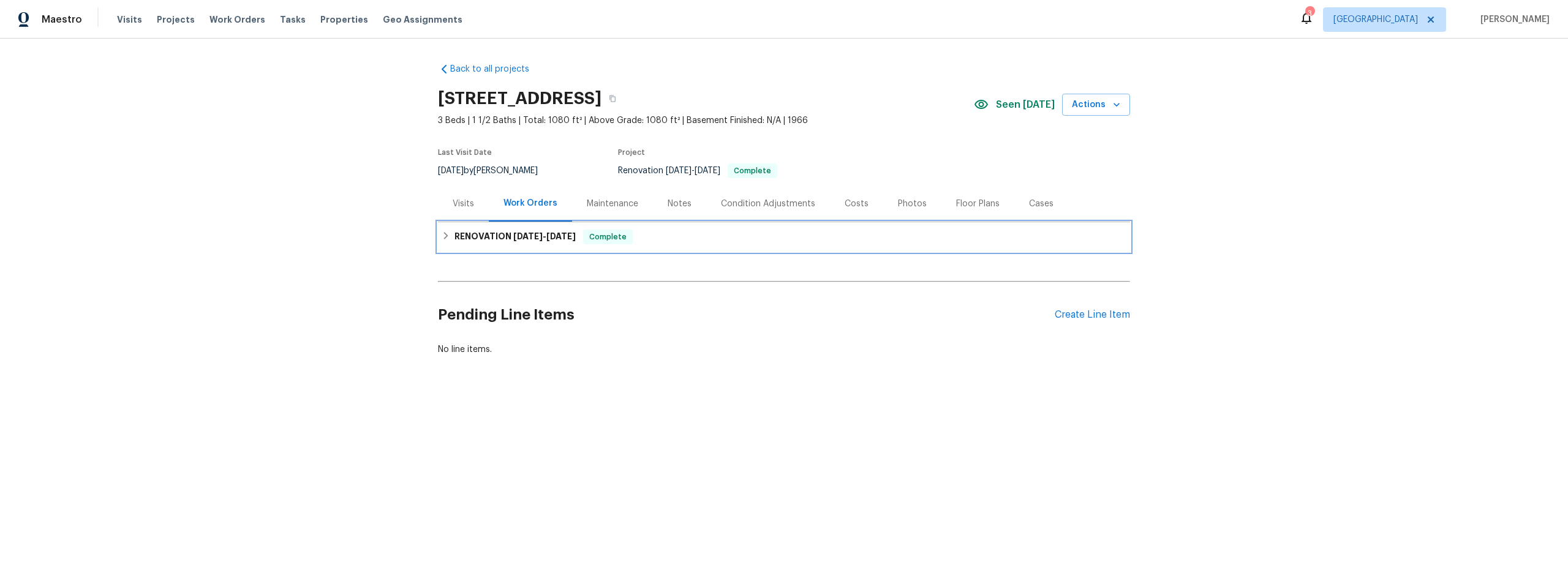
click at [470, 240] on h6 "RENOVATION [DATE] - [DATE]" at bounding box center [515, 236] width 121 height 14
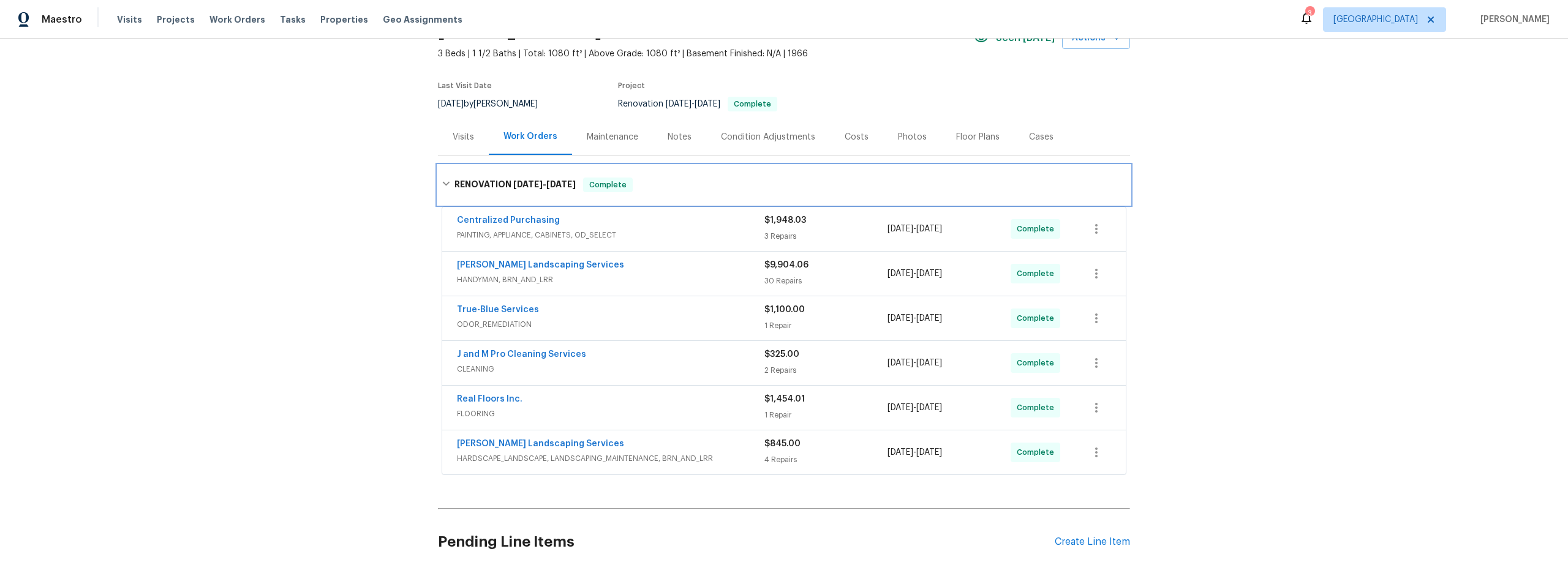
scroll to position [24, 0]
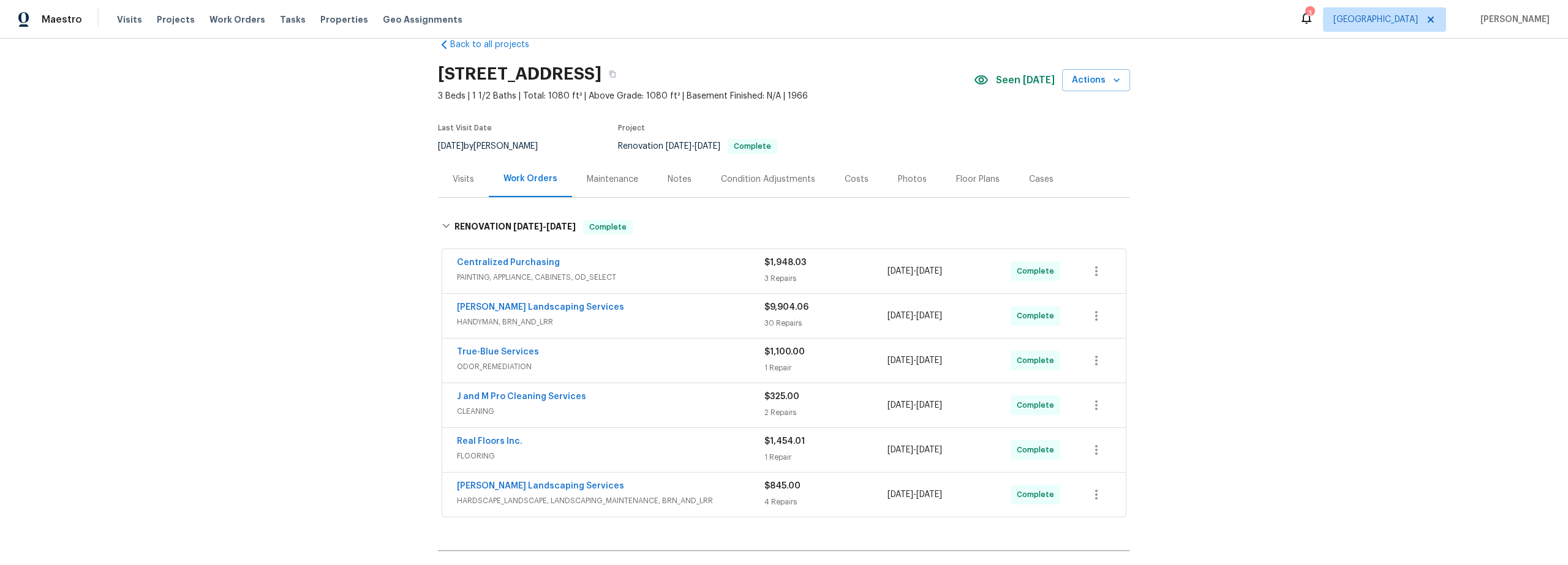
click at [851, 175] on div "Costs" at bounding box center [856, 179] width 24 height 12
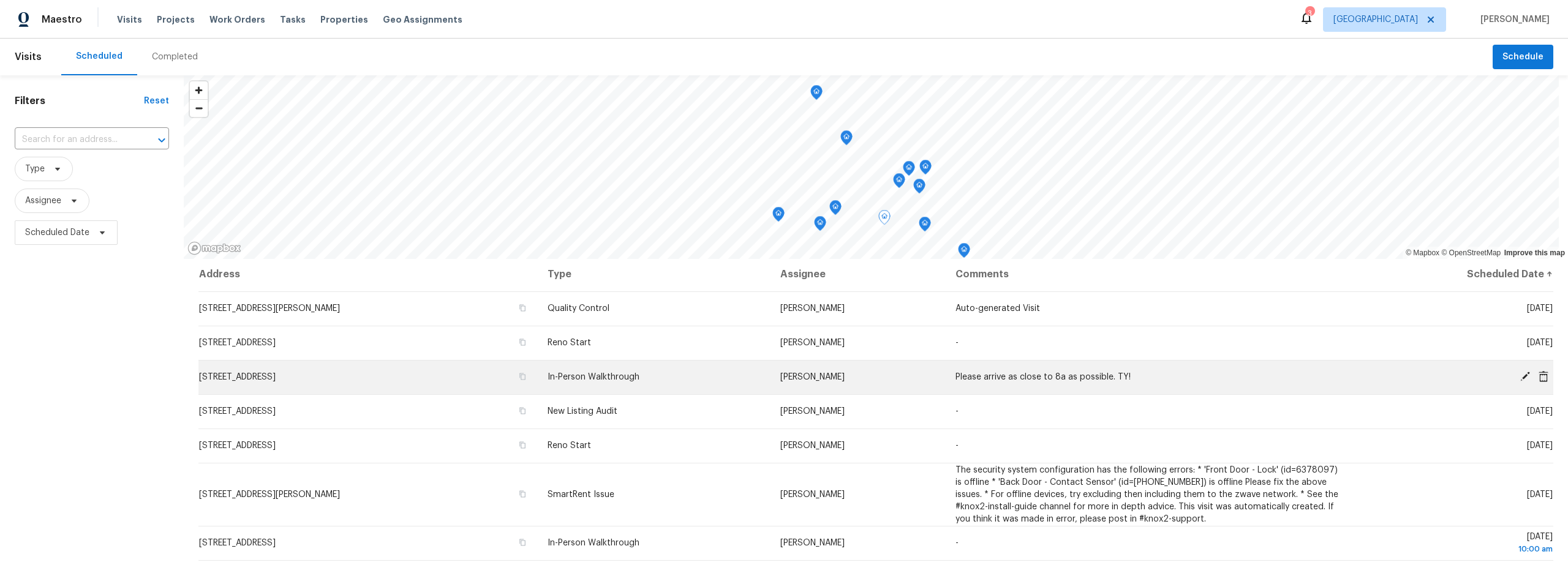
scroll to position [5, 0]
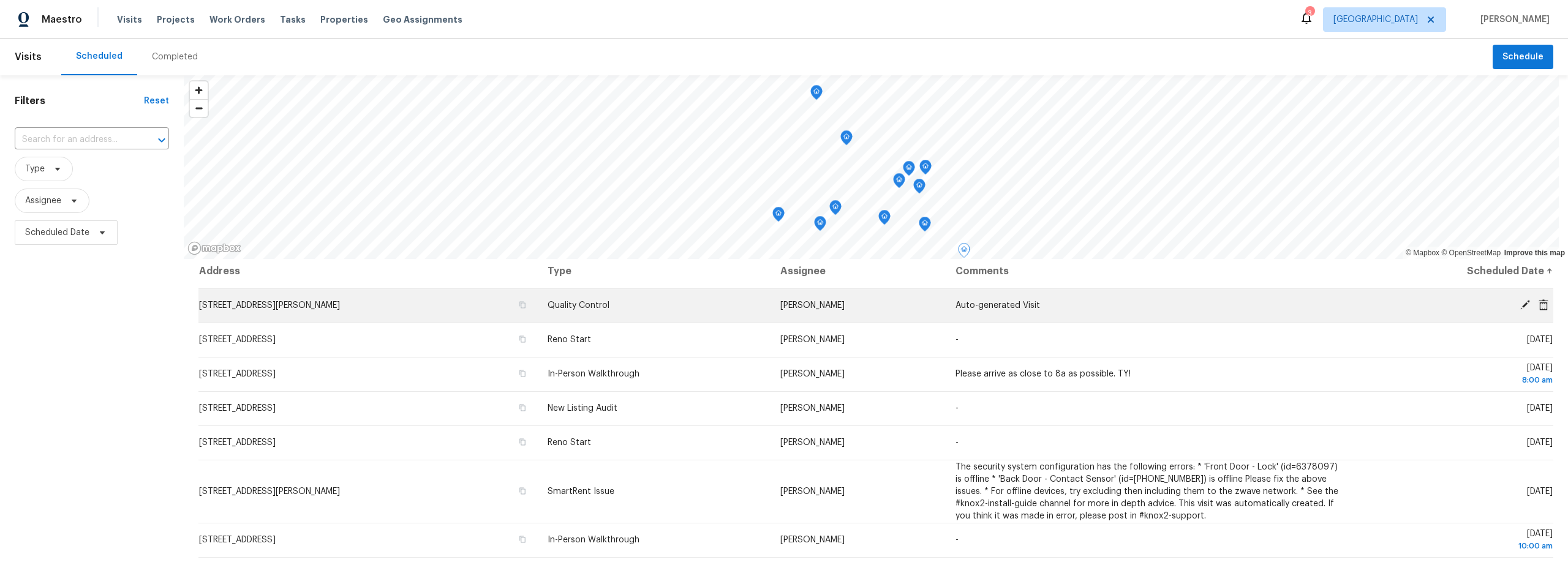
click at [1521, 306] on icon at bounding box center [1525, 305] width 10 height 10
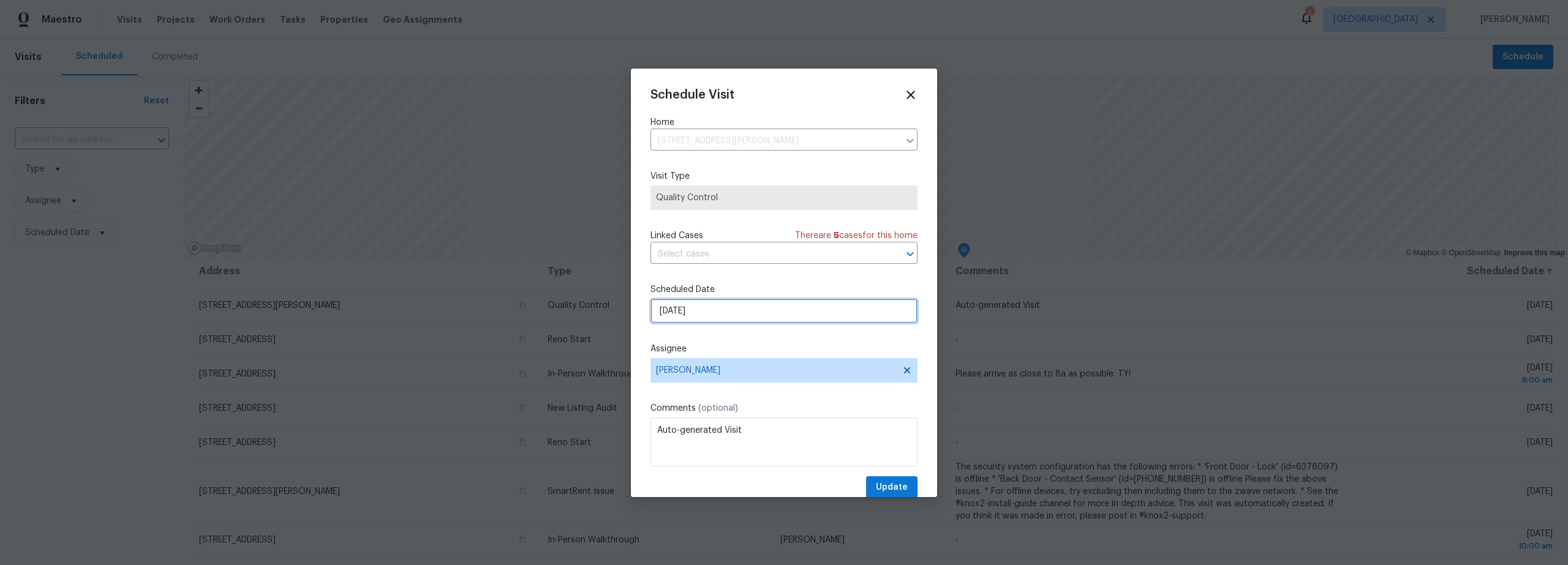
click at [718, 313] on input "[DATE]" at bounding box center [784, 311] width 267 height 24
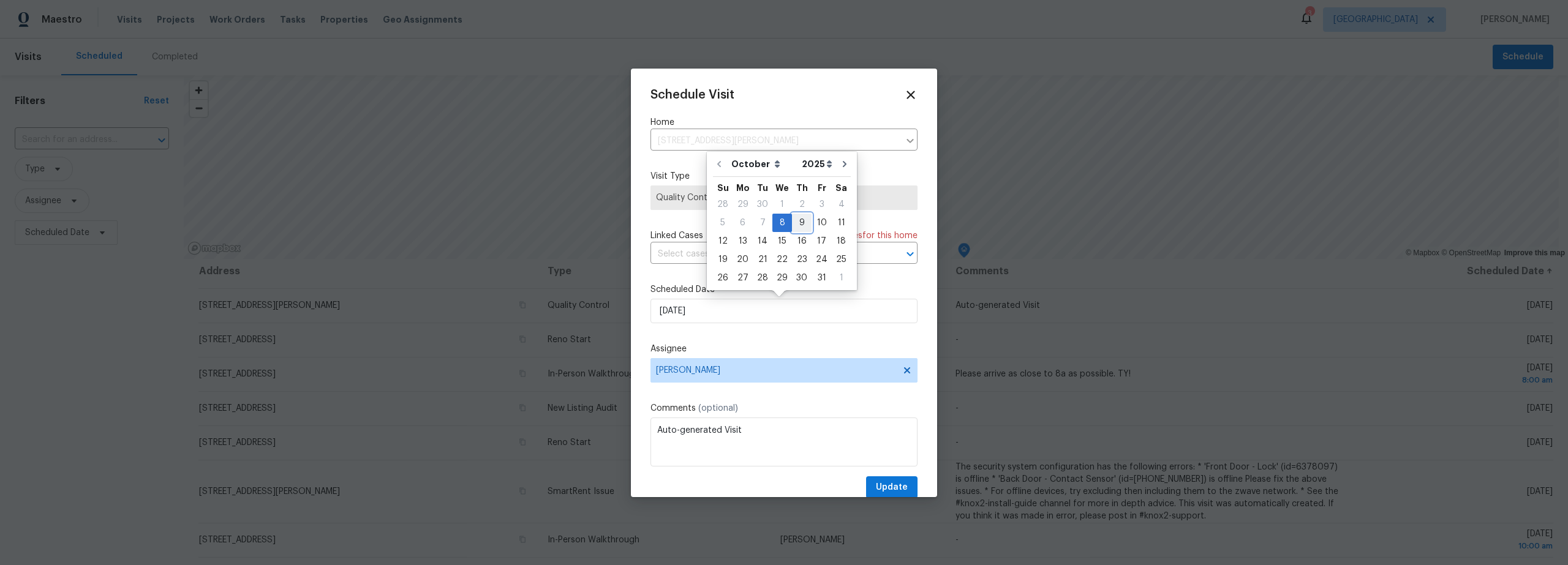
click at [796, 222] on div "9" at bounding box center [802, 223] width 20 height 17
type input "10/9/2025"
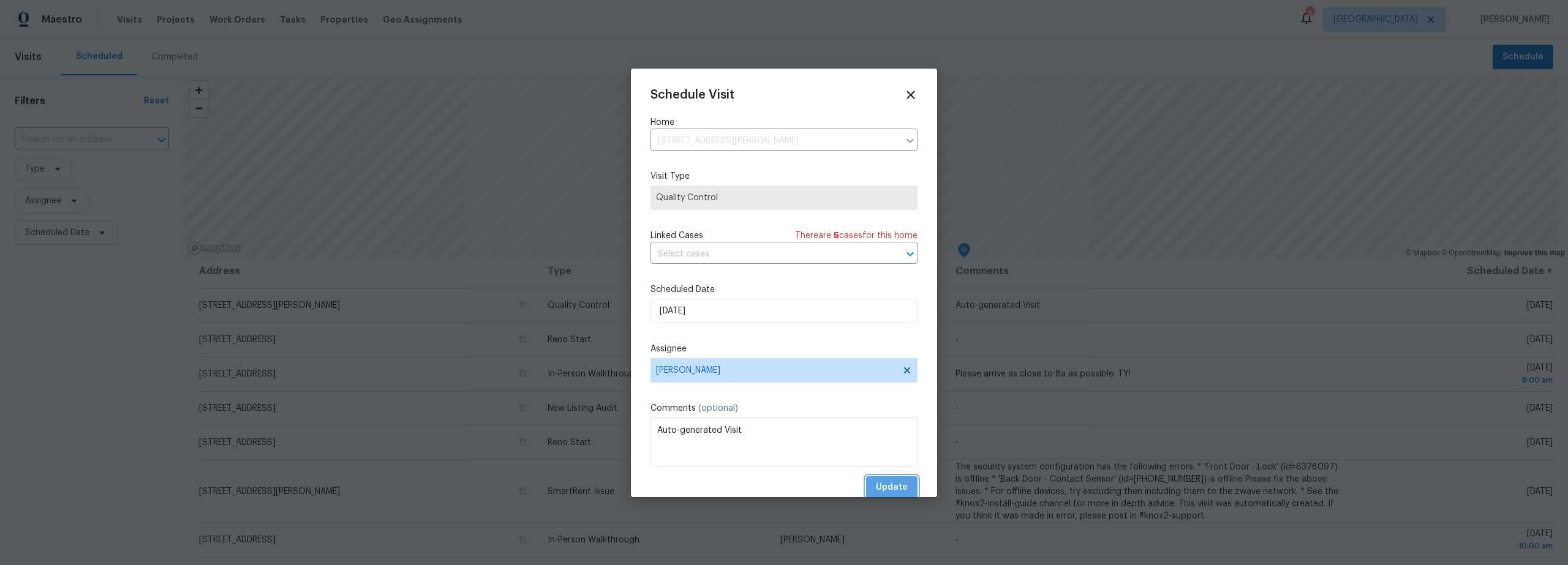
drag, startPoint x: 877, startPoint y: 481, endPoint x: 884, endPoint y: 481, distance: 7.0
click at [877, 481] on span "Update" at bounding box center [892, 487] width 32 height 15
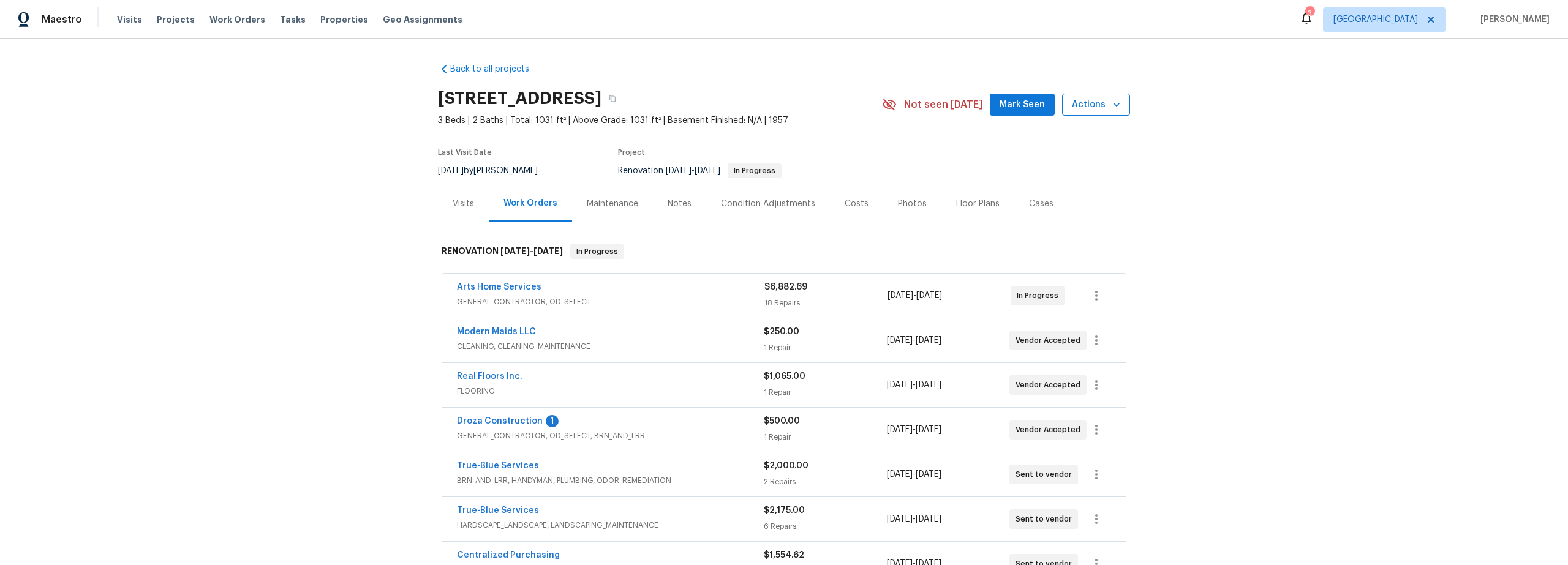
click at [1096, 112] on span "Actions" at bounding box center [1096, 105] width 49 height 15
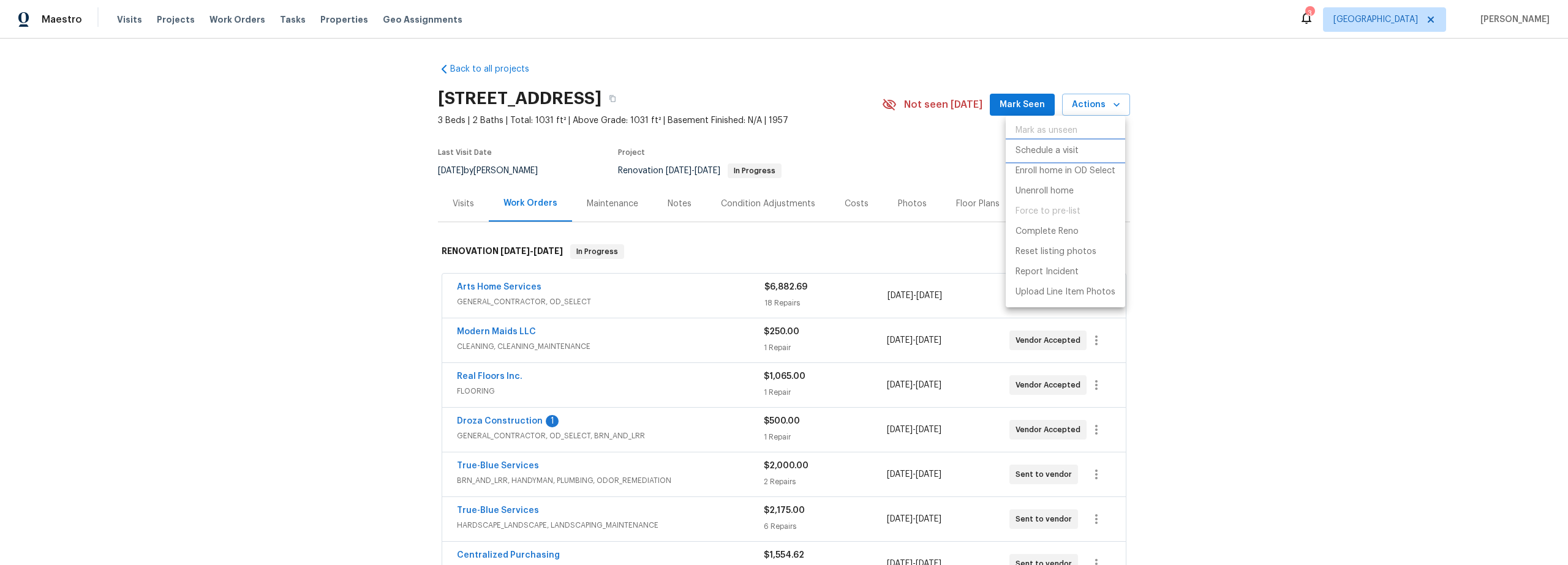
click at [1054, 150] on p "Schedule a visit" at bounding box center [1047, 151] width 63 height 13
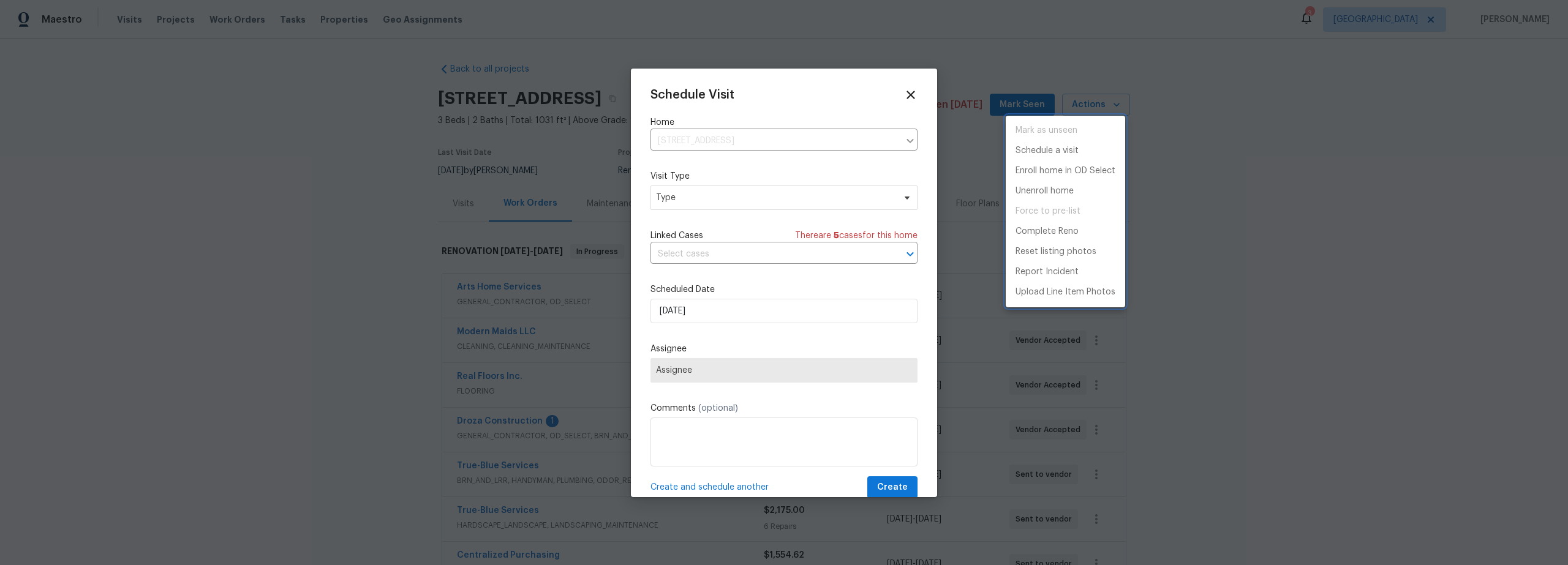
click at [711, 309] on div at bounding box center [784, 282] width 1568 height 565
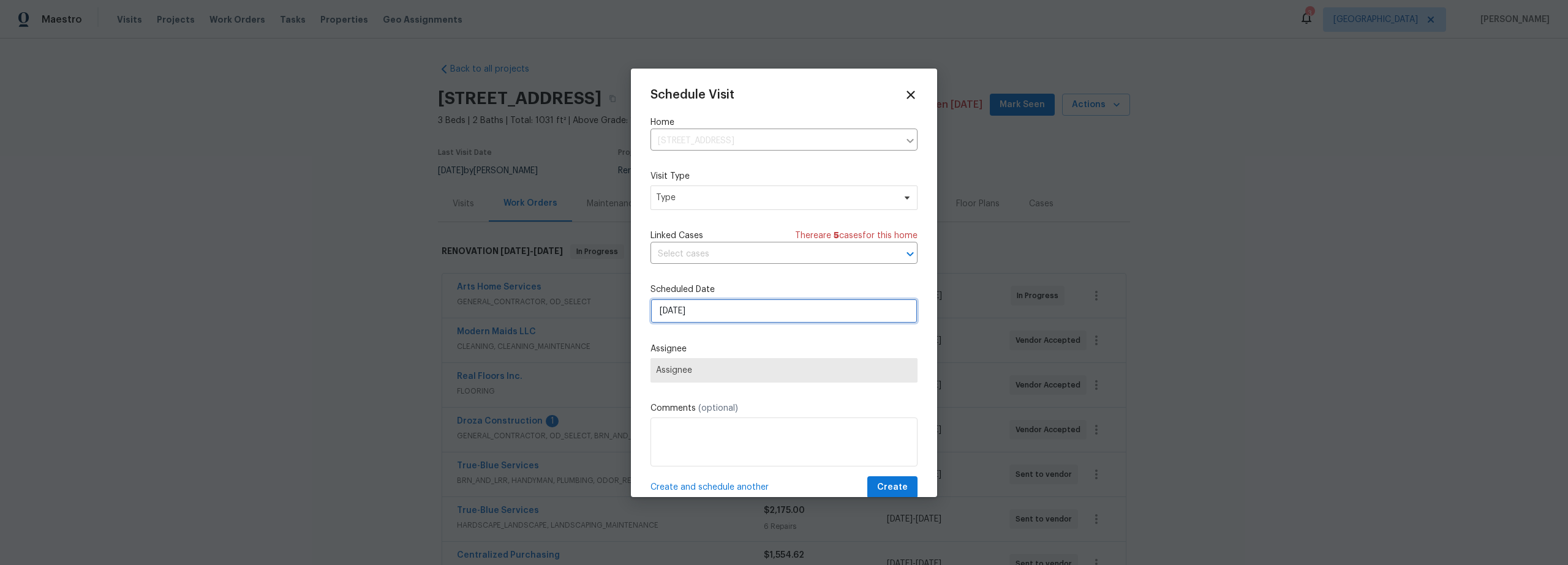
click at [711, 313] on input "10/8/2025" at bounding box center [784, 311] width 267 height 24
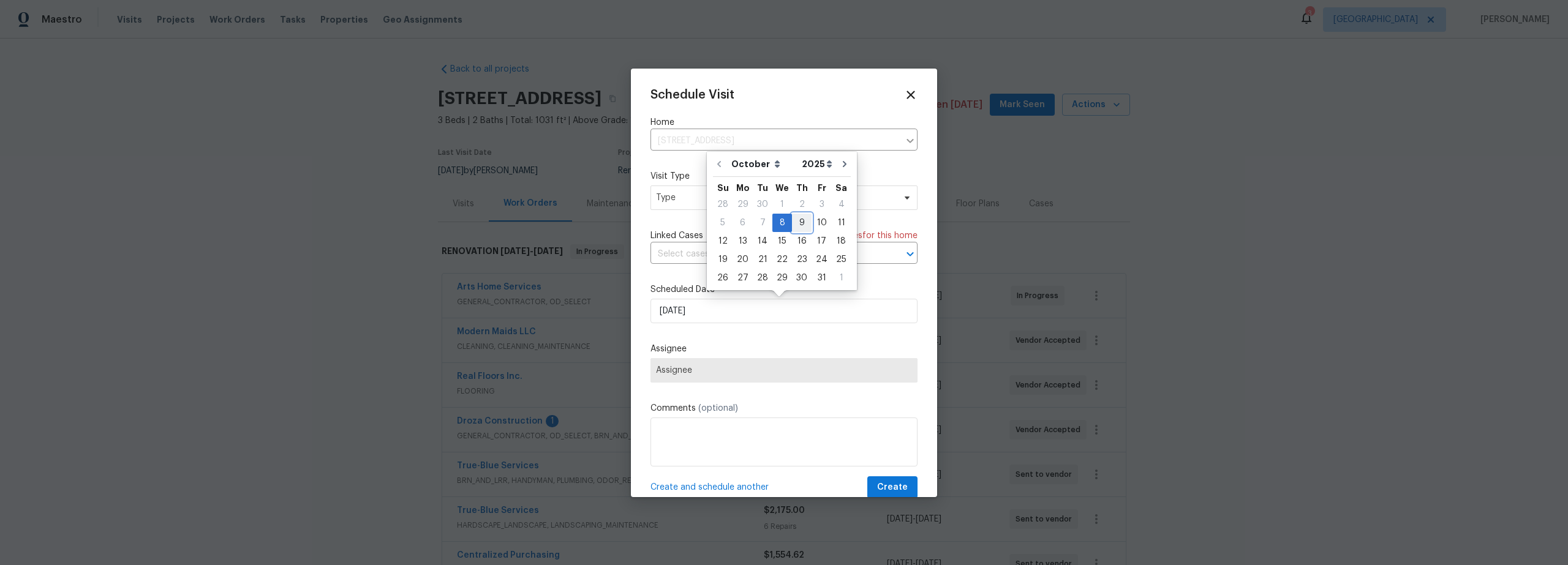
click at [800, 225] on div "9" at bounding box center [802, 223] width 20 height 17
type input "10/9/2025"
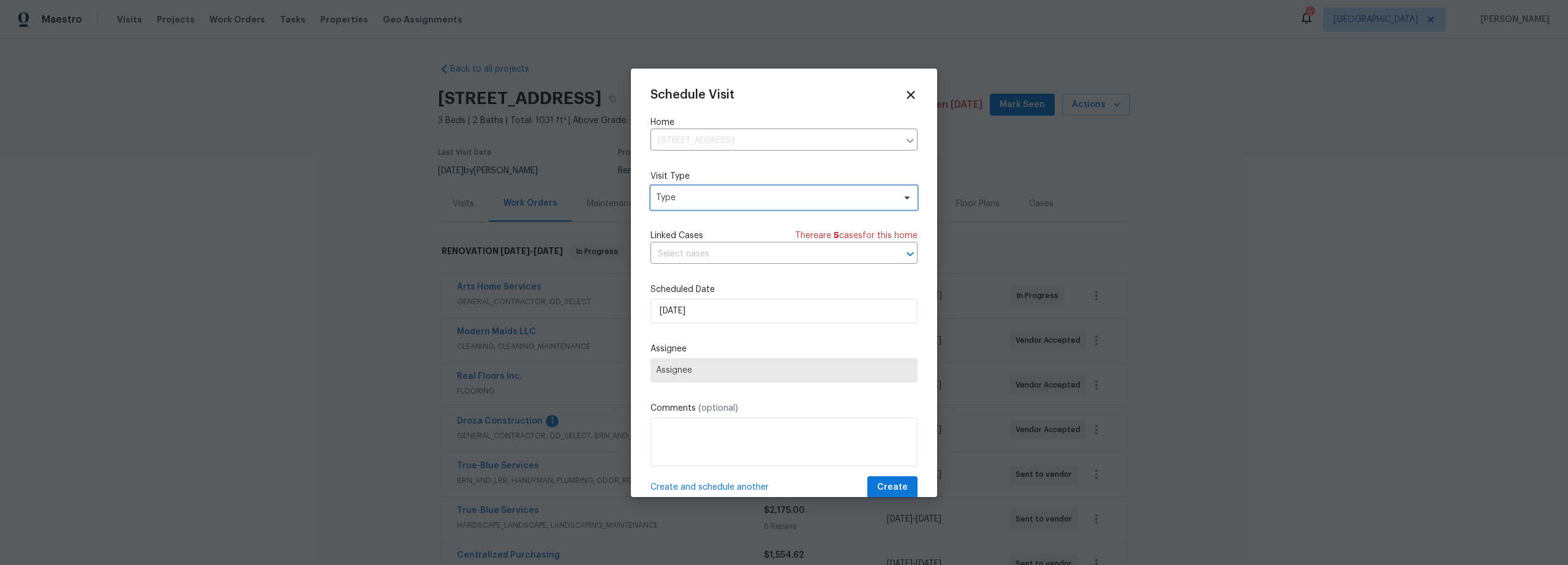
click at [722, 201] on span "Type" at bounding box center [774, 198] width 238 height 12
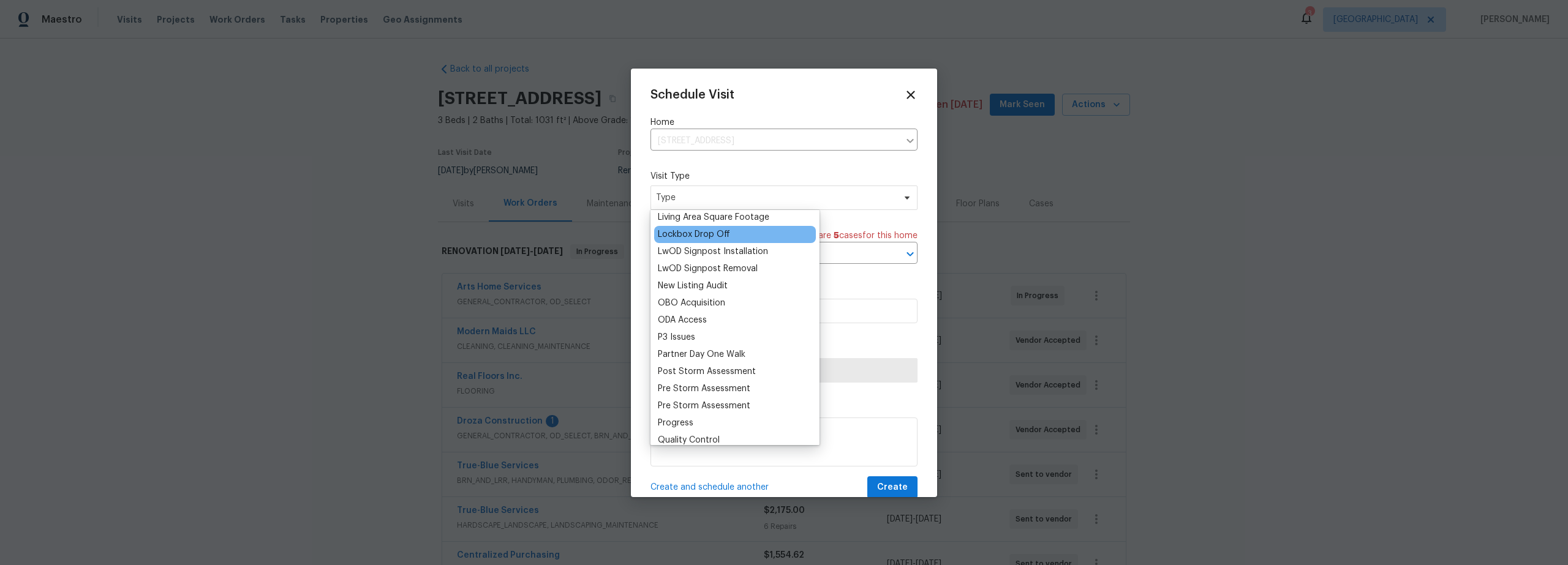
scroll to position [633, 0]
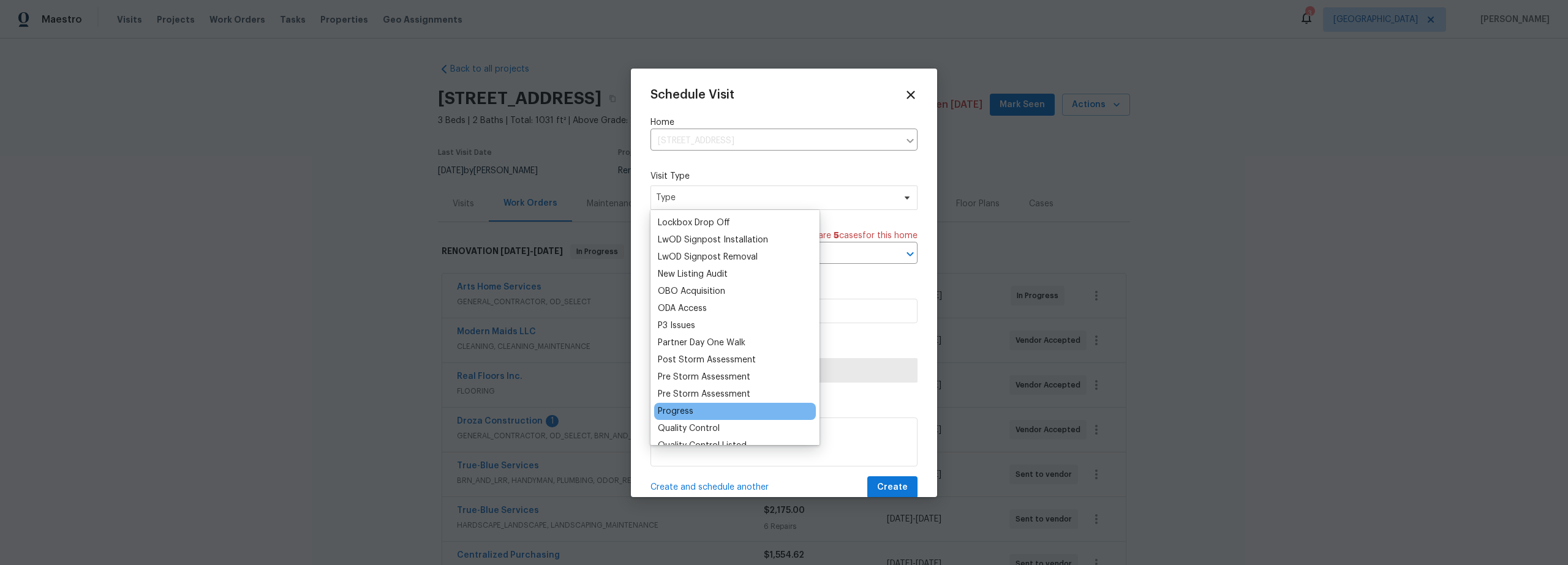
click at [700, 412] on div "Progress" at bounding box center [735, 411] width 162 height 17
click at [679, 412] on div "Progress" at bounding box center [676, 411] width 36 height 12
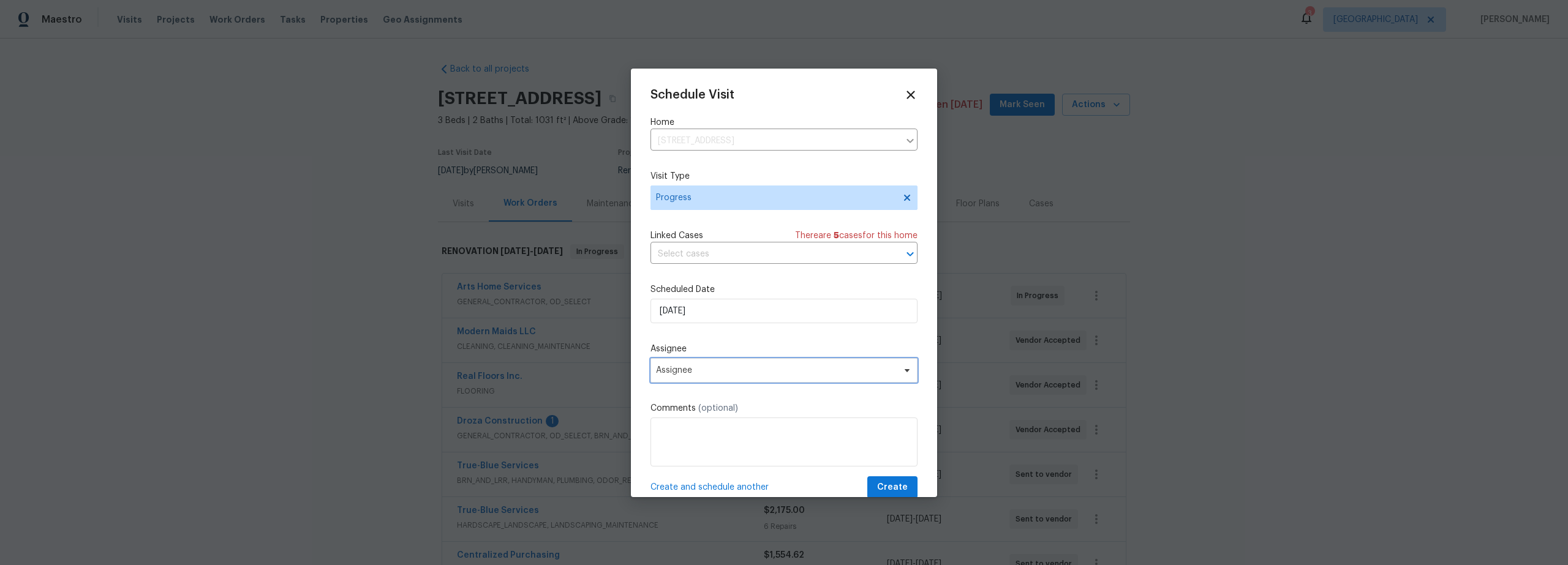
click at [717, 372] on span "Assignee" at bounding box center [776, 370] width 240 height 10
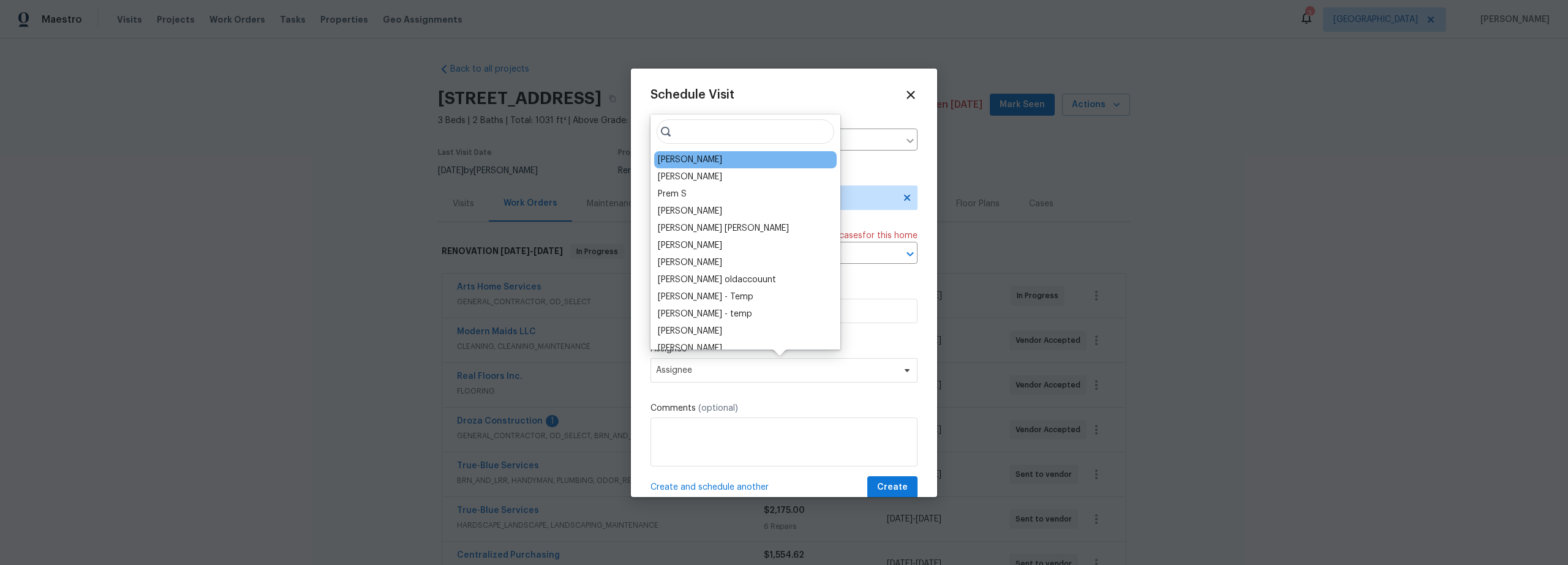
click at [697, 163] on div "[PERSON_NAME]" at bounding box center [690, 160] width 65 height 12
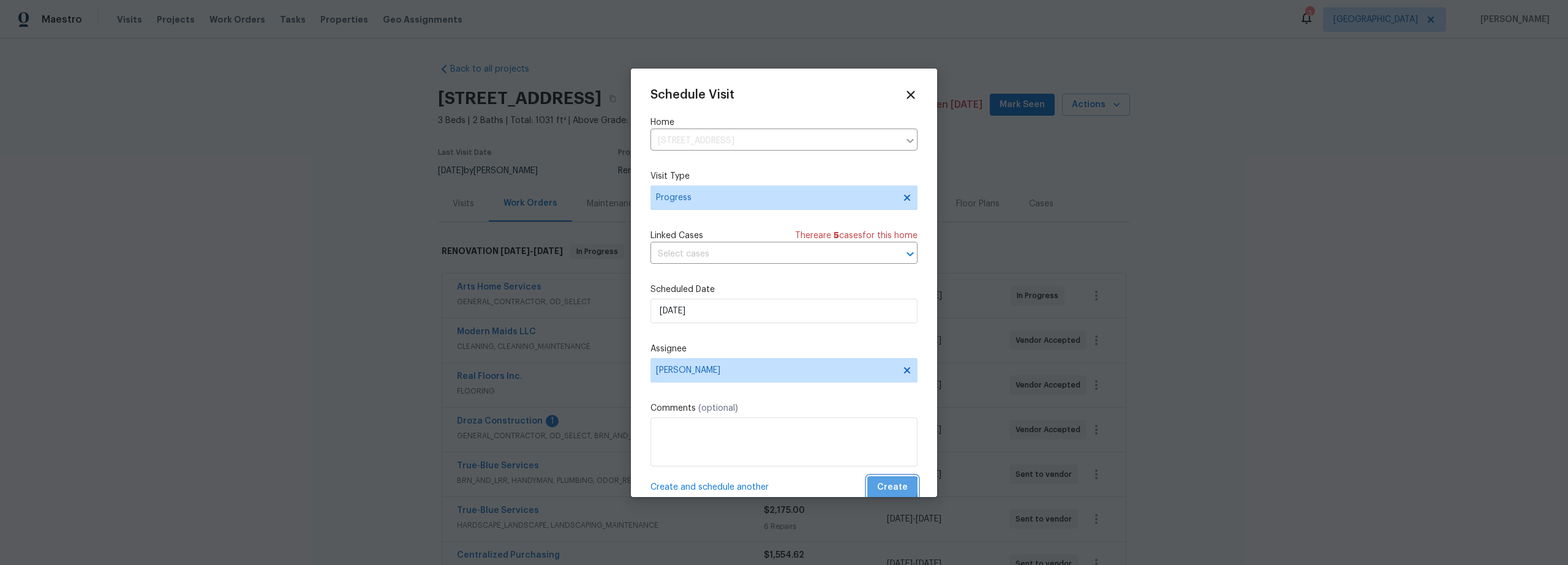
click at [882, 487] on span "Create" at bounding box center [892, 487] width 30 height 15
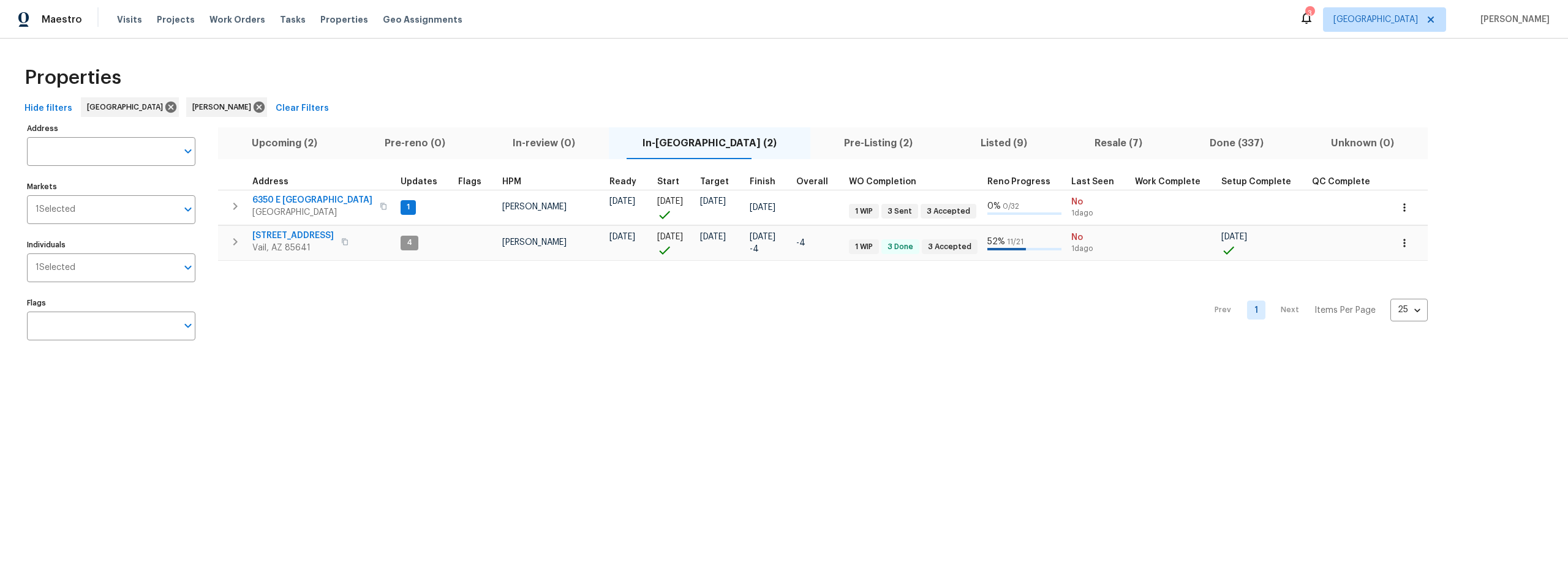
click at [291, 138] on span "Upcoming (2)" at bounding box center [284, 143] width 118 height 17
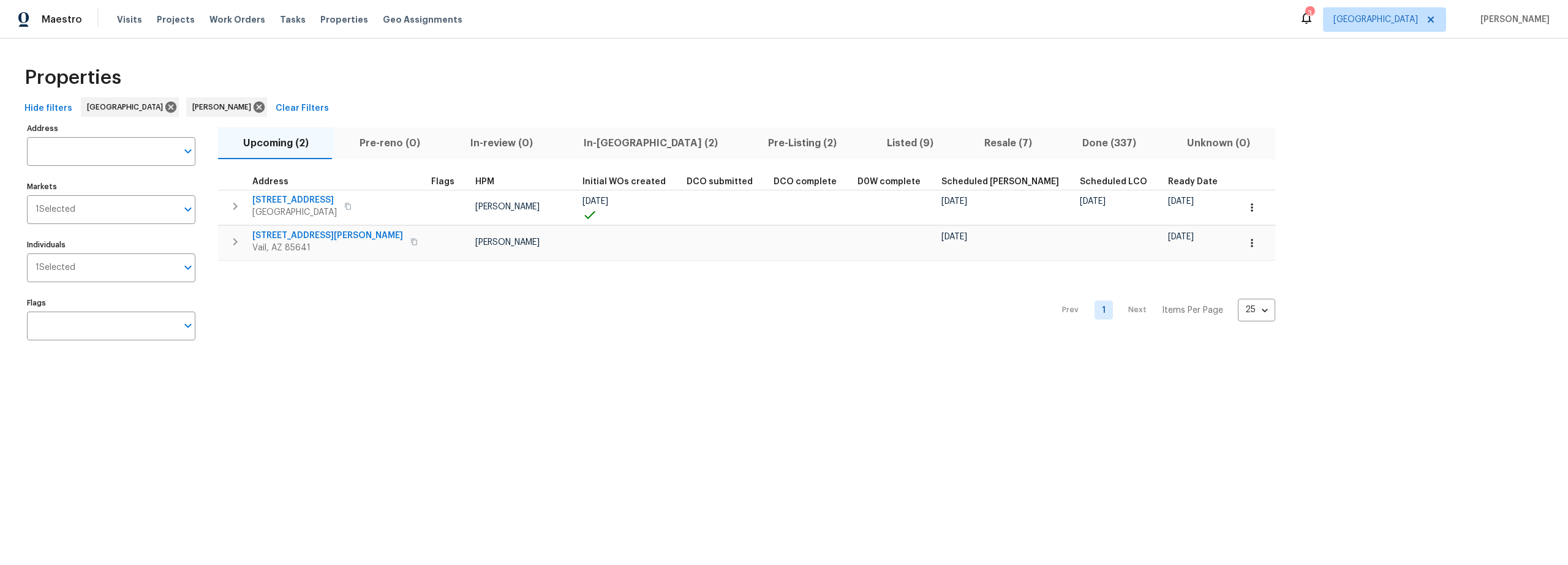
click at [967, 149] on span "Resale (7)" at bounding box center [1009, 143] width 84 height 17
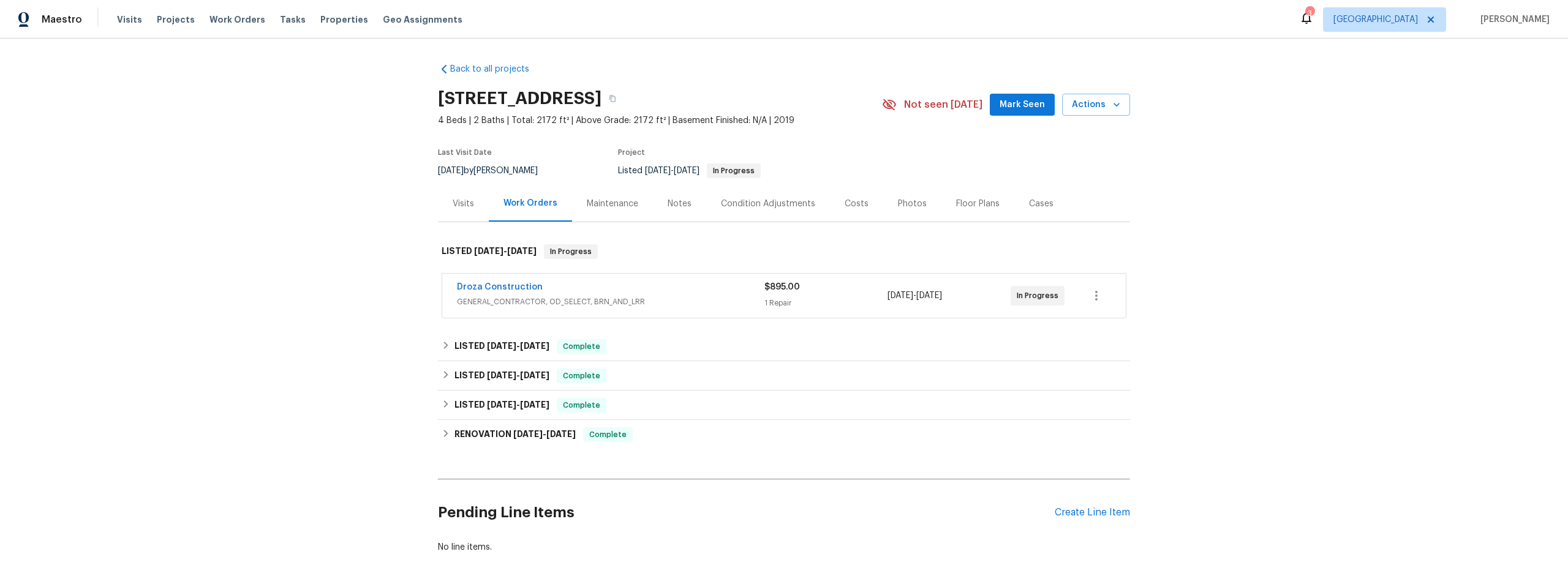
click at [675, 298] on span "GENERAL_CONTRACTOR, OD_SELECT, BRN_AND_LRR" at bounding box center [611, 302] width 307 height 12
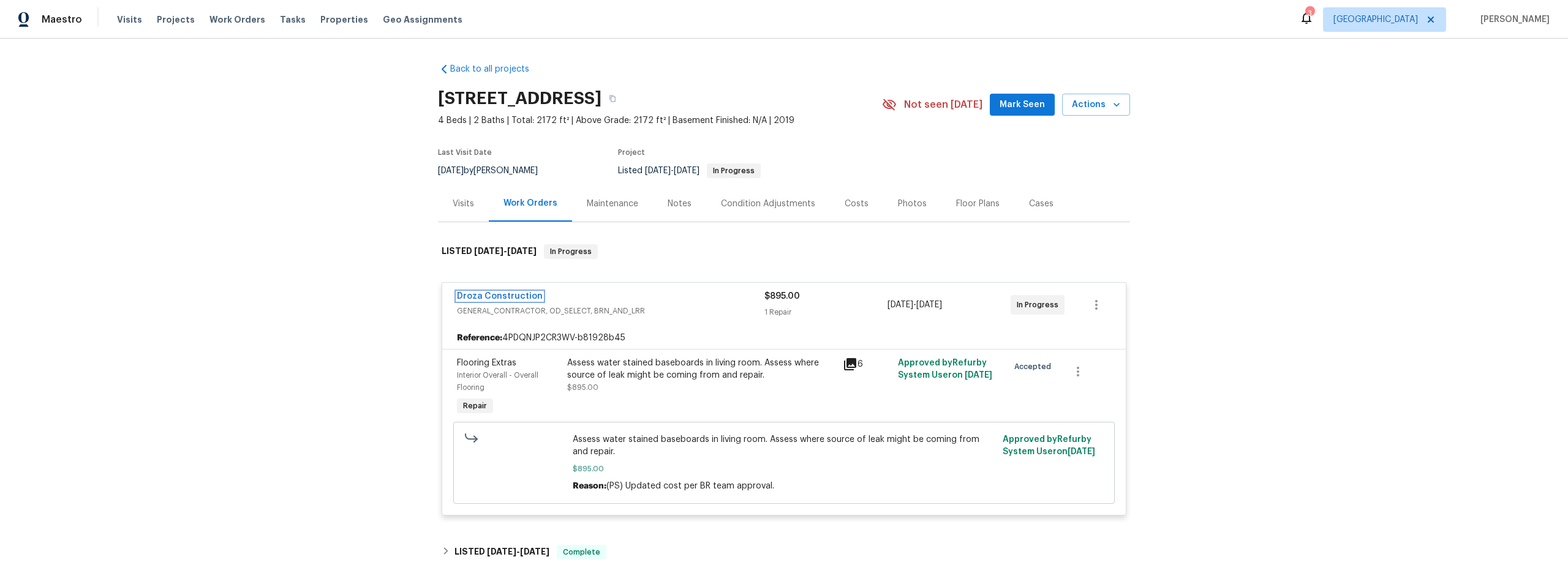
drag, startPoint x: 492, startPoint y: 295, endPoint x: 502, endPoint y: 297, distance: 10.2
click at [492, 296] on link "Droza Construction" at bounding box center [500, 296] width 86 height 8
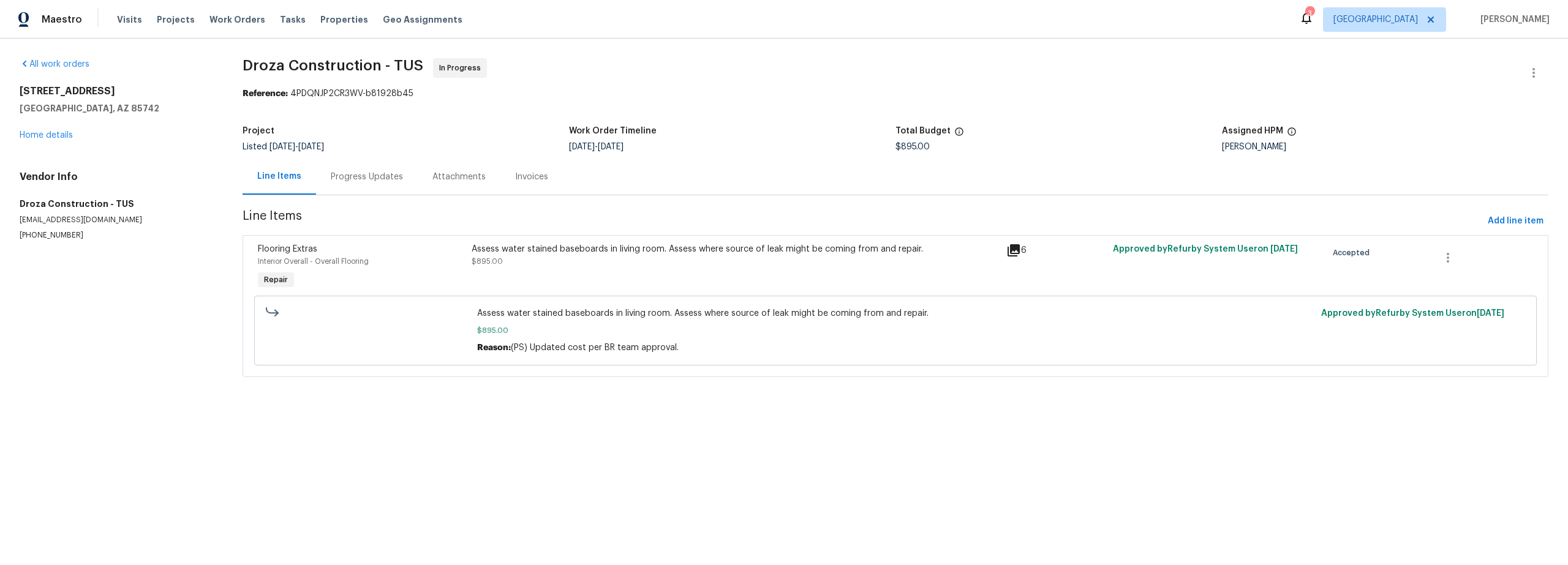
click at [377, 176] on div "Progress Updates" at bounding box center [367, 177] width 72 height 12
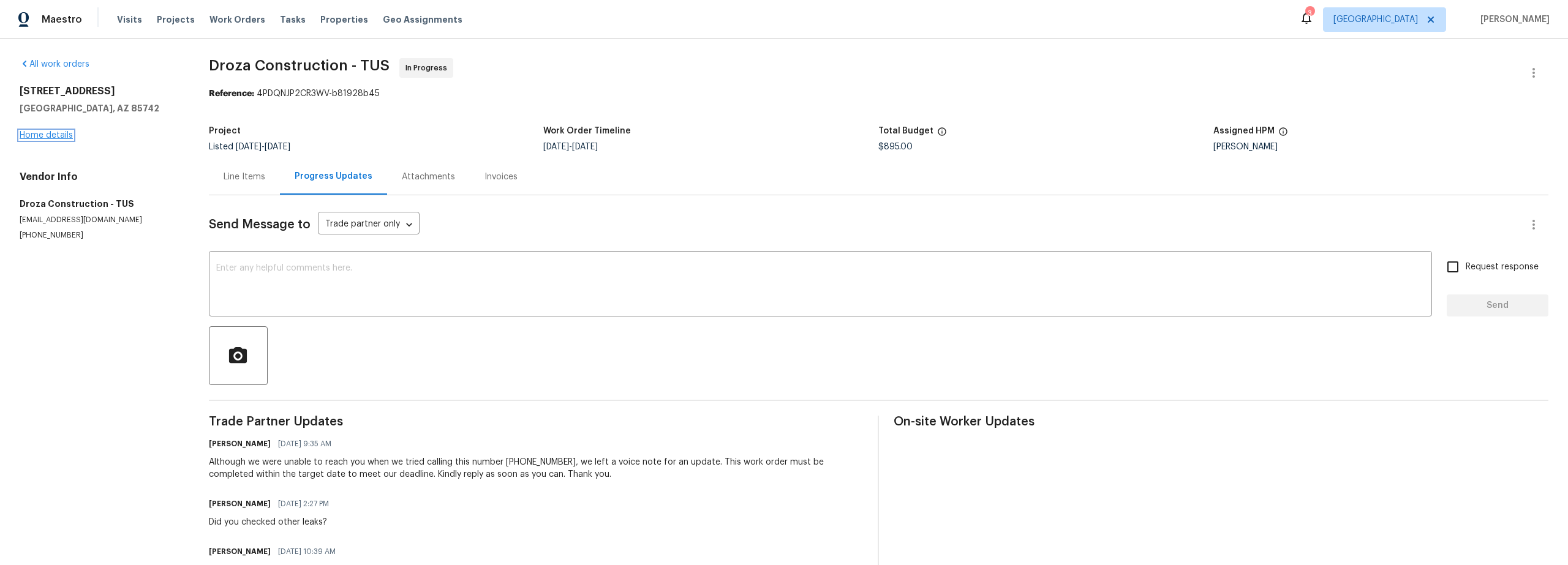
click at [66, 132] on link "Home details" at bounding box center [46, 135] width 53 height 8
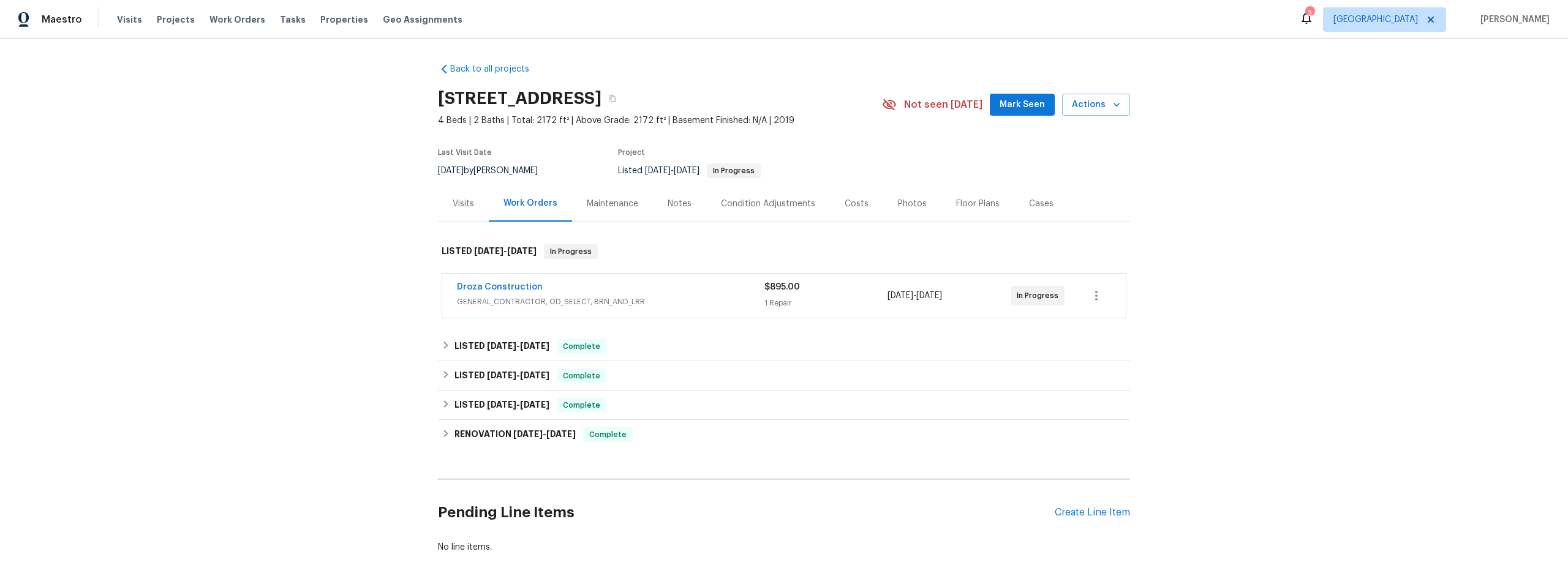
click at [848, 202] on div "Costs" at bounding box center [856, 204] width 24 height 12
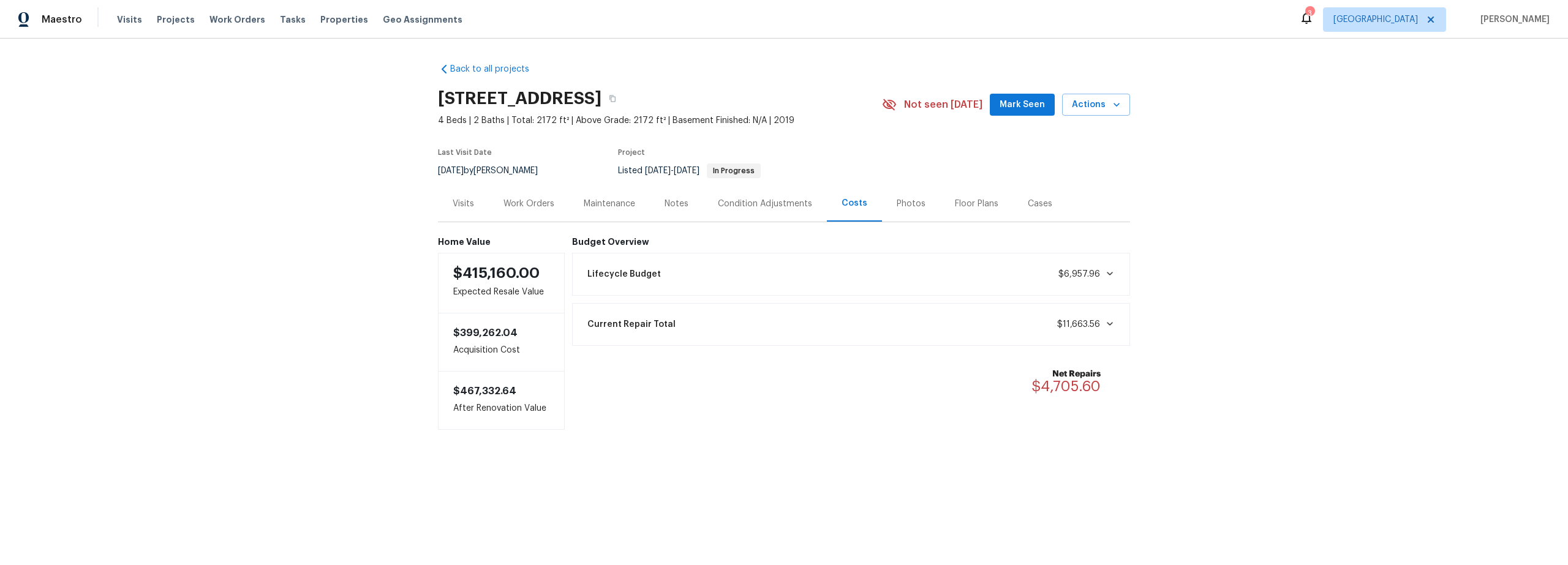
click at [676, 206] on div "Notes" at bounding box center [676, 204] width 24 height 12
